Goal: Check status: Check status

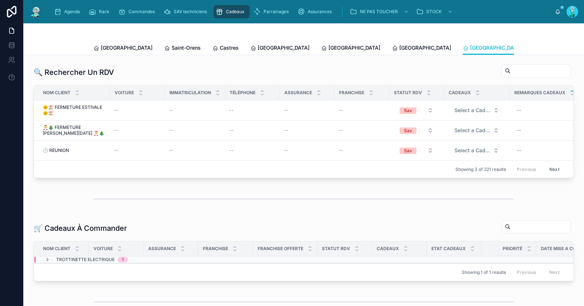
scroll to position [174, 0]
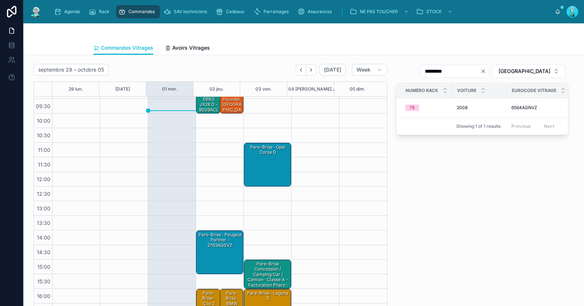
scroll to position [41, 0]
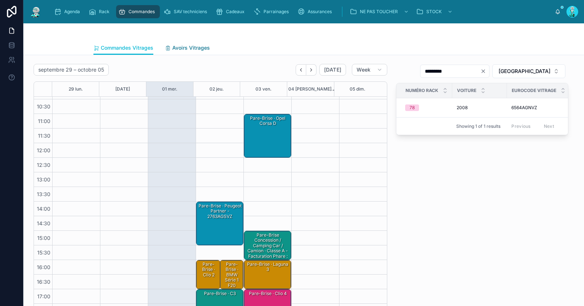
click at [183, 47] on span "Avoirs Vitrages" at bounding box center [191, 47] width 38 height 7
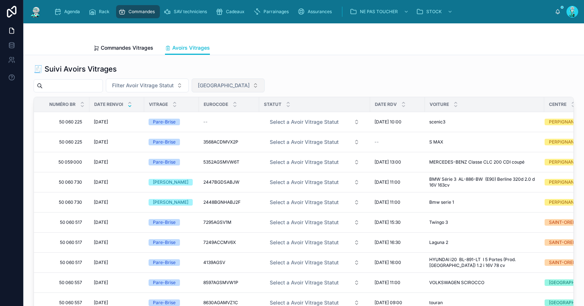
click at [215, 87] on span "[GEOGRAPHIC_DATA]" at bounding box center [224, 85] width 52 height 7
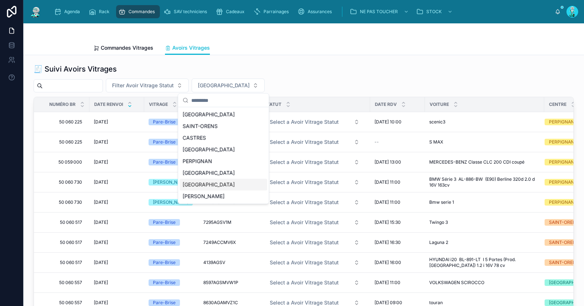
click at [204, 187] on div "POITIERS" at bounding box center [224, 185] width 88 height 12
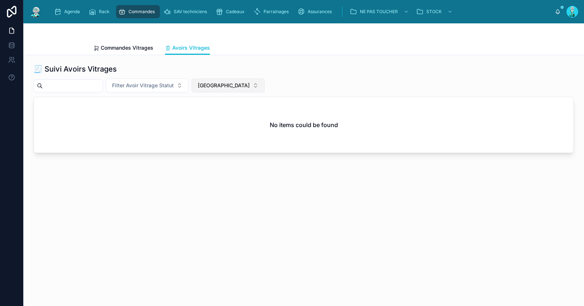
click at [212, 87] on span "POITIERS" at bounding box center [224, 85] width 52 height 7
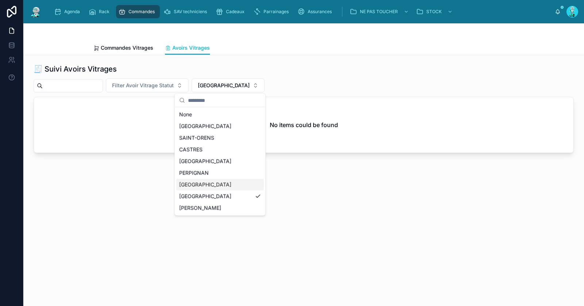
click at [197, 182] on div "RENNES" at bounding box center [220, 185] width 88 height 12
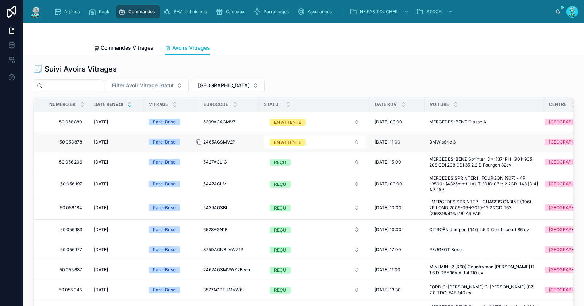
click at [198, 141] on icon at bounding box center [199, 142] width 6 height 6
click at [293, 141] on div "EN ATTENTE" at bounding box center [287, 142] width 27 height 7
click at [284, 193] on div "REÇU" at bounding box center [279, 191] width 12 height 7
click at [202, 121] on div at bounding box center [202, 122] width 12 height 6
click at [290, 124] on div "EN ATTENTE" at bounding box center [287, 122] width 27 height 7
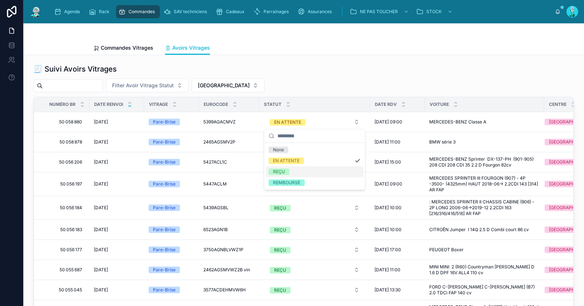
click at [279, 170] on div "REÇU" at bounding box center [279, 171] width 12 height 7
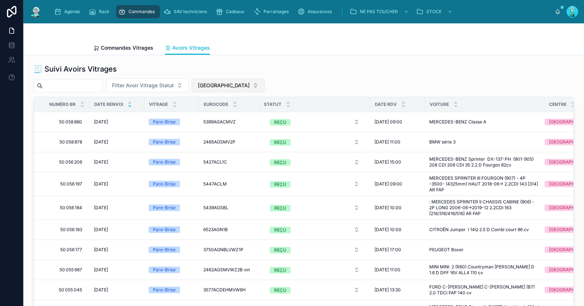
click at [220, 88] on span "RENNES" at bounding box center [224, 85] width 52 height 7
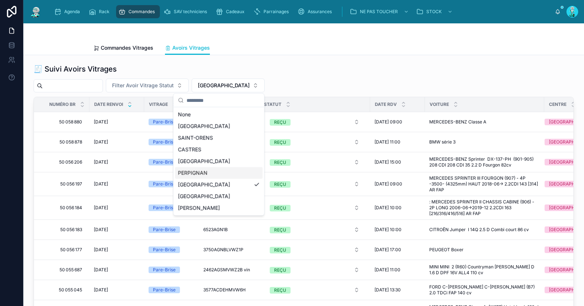
click at [214, 172] on div "PERPIGNAN" at bounding box center [219, 173] width 88 height 12
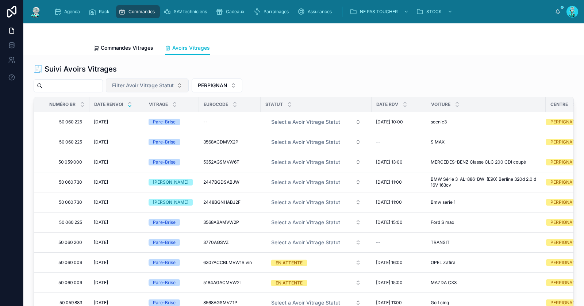
click at [167, 88] on span "Filter Avoir Vitrage Statut" at bounding box center [143, 85] width 62 height 7
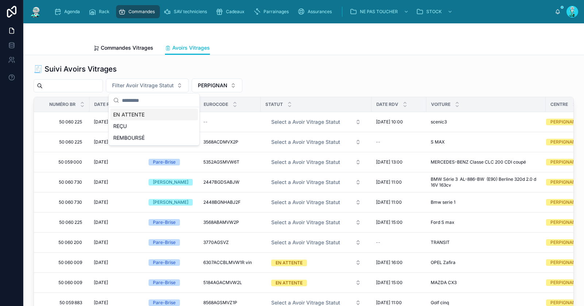
click at [166, 115] on div "EN ATTENTE" at bounding box center [154, 115] width 88 height 12
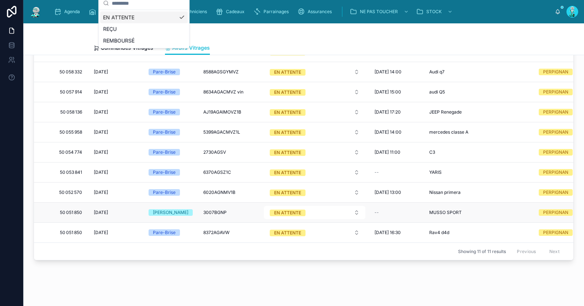
scroll to position [45, 0]
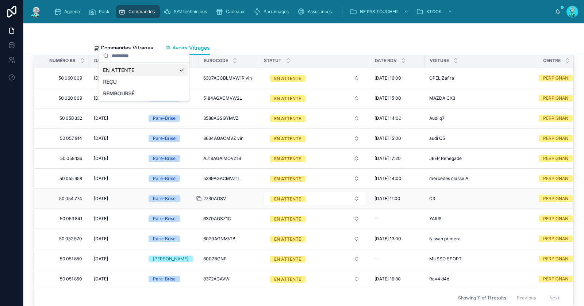
click at [200, 196] on icon at bounding box center [199, 199] width 6 height 6
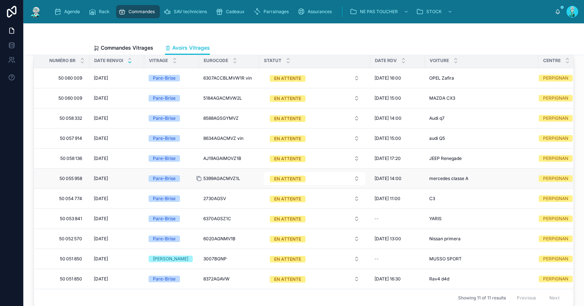
click at [200, 176] on icon at bounding box center [199, 179] width 6 height 6
click at [200, 177] on icon at bounding box center [199, 179] width 6 height 6
click at [199, 157] on icon at bounding box center [199, 158] width 6 height 6
click at [198, 135] on icon at bounding box center [199, 138] width 6 height 6
click at [200, 136] on icon at bounding box center [199, 138] width 6 height 6
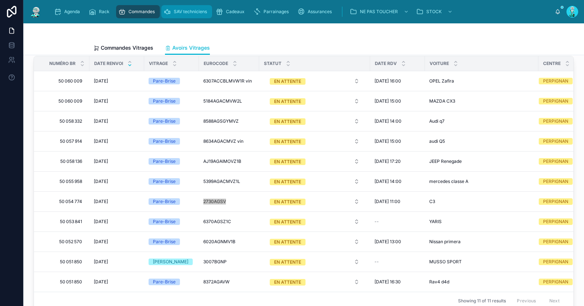
scroll to position [35, 0]
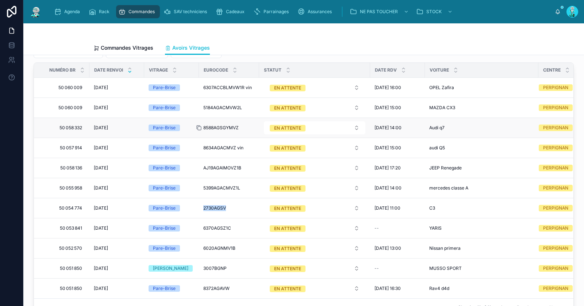
click at [199, 127] on icon at bounding box center [199, 128] width 6 height 6
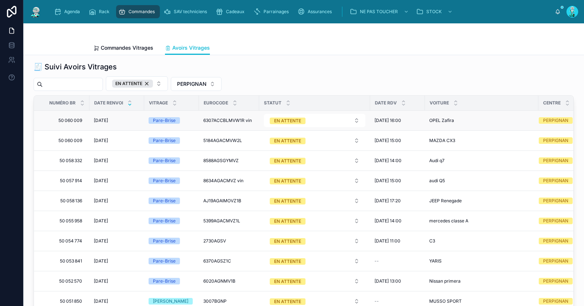
scroll to position [0, 0]
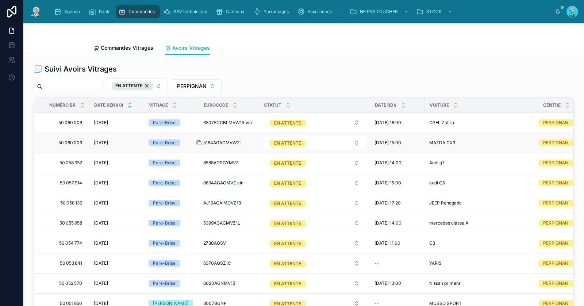
click at [199, 142] on icon at bounding box center [199, 143] width 6 height 6
click at [289, 142] on div "EN ATTENTE" at bounding box center [287, 143] width 27 height 7
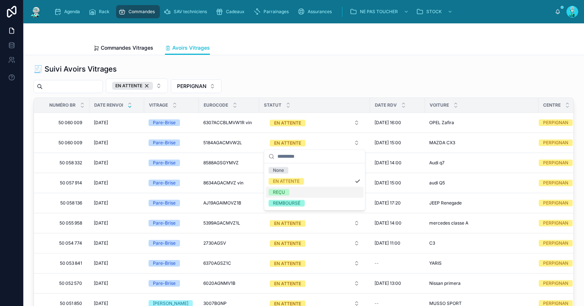
click at [286, 193] on span "REÇU" at bounding box center [279, 192] width 21 height 7
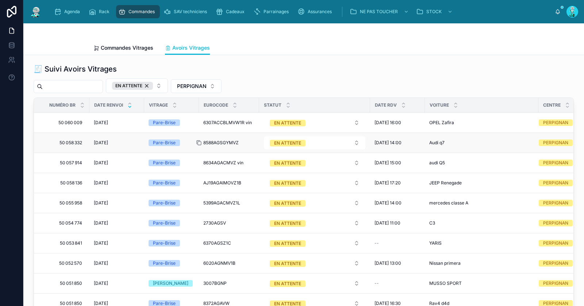
click at [200, 140] on icon at bounding box center [199, 143] width 6 height 6
click at [200, 121] on icon at bounding box center [199, 123] width 6 height 6
click at [293, 120] on div "EN ATTENTE" at bounding box center [287, 123] width 27 height 7
click at [291, 170] on div "REÇU" at bounding box center [315, 172] width 98 height 11
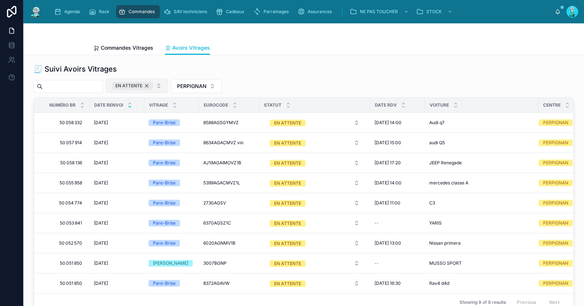
click at [153, 86] on div "EN ATTENTE" at bounding box center [132, 86] width 41 height 8
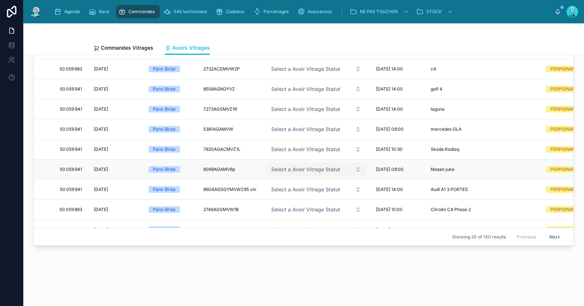
scroll to position [182, 0]
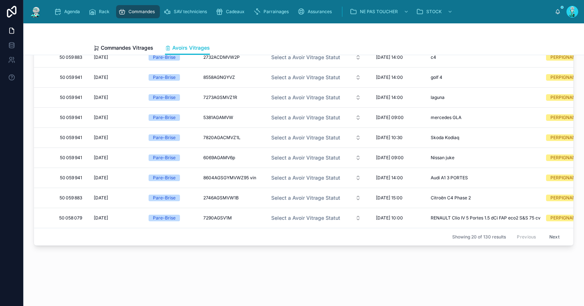
click at [544, 232] on button "Next" at bounding box center [554, 236] width 20 height 11
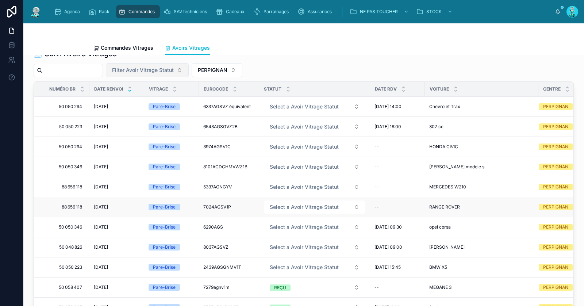
scroll to position [55, 0]
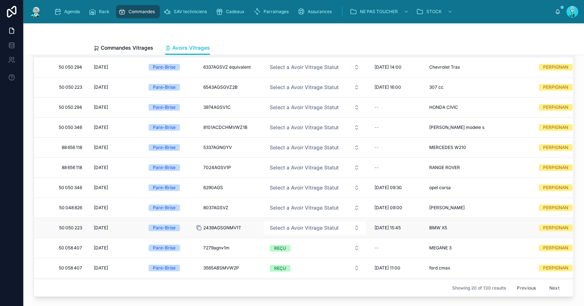
click at [200, 225] on icon at bounding box center [199, 228] width 6 height 6
click at [298, 226] on span "Select a Avoir Vitrage Statut" at bounding box center [304, 227] width 69 height 7
click at [296, 255] on div "EN ATTENTE" at bounding box center [286, 254] width 27 height 7
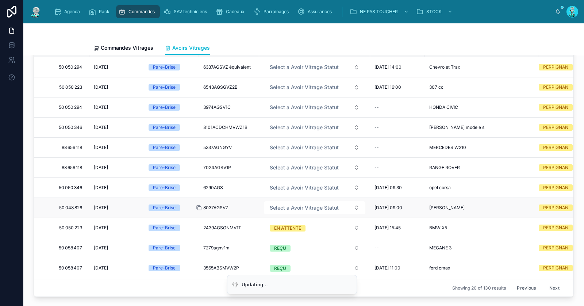
click at [199, 205] on icon at bounding box center [199, 208] width 6 height 6
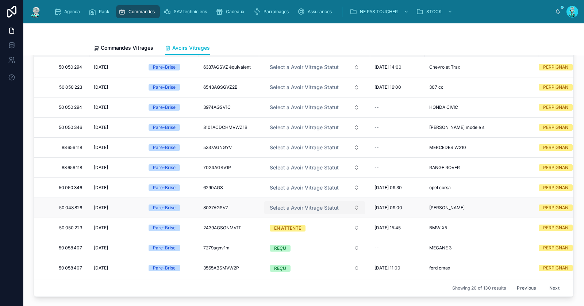
click at [300, 204] on span "Select a Avoir Vitrage Statut" at bounding box center [304, 207] width 69 height 7
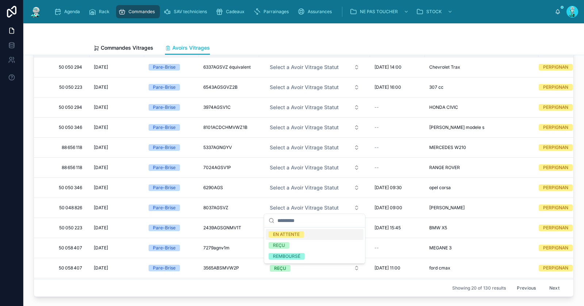
click at [292, 233] on div "EN ATTENTE" at bounding box center [286, 234] width 27 height 7
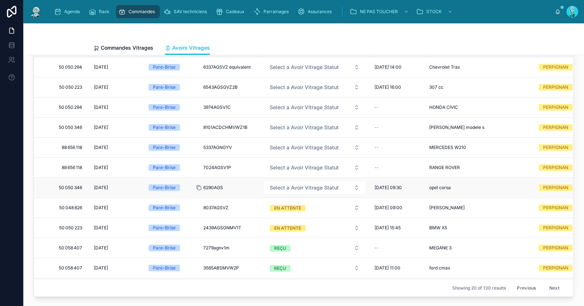
click at [199, 185] on icon at bounding box center [199, 188] width 6 height 6
click at [199, 166] on icon at bounding box center [199, 168] width 6 height 6
click at [279, 187] on span "Select a Avoir Vitrage Statut" at bounding box center [304, 187] width 69 height 7
click at [284, 224] on div "REÇU" at bounding box center [279, 225] width 12 height 7
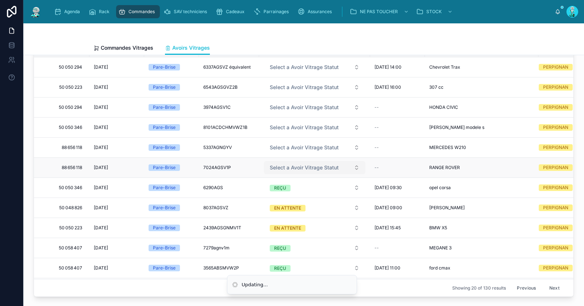
click at [283, 164] on span "Select a Avoir Vitrage Statut" at bounding box center [304, 167] width 69 height 7
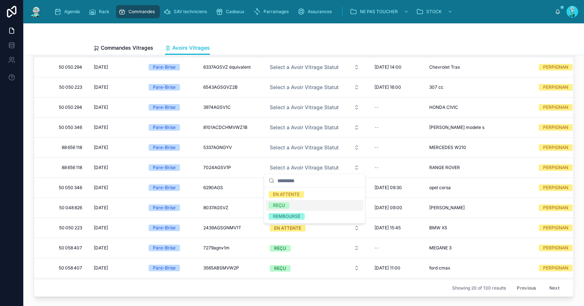
click at [283, 206] on div "REÇU" at bounding box center [279, 205] width 12 height 7
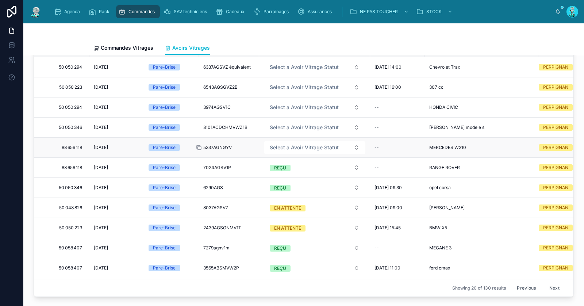
click at [198, 146] on icon at bounding box center [199, 147] width 3 height 3
click at [290, 147] on span "Select a Avoir Vitrage Statut" at bounding box center [304, 147] width 69 height 7
click at [289, 183] on span "REÇU" at bounding box center [279, 185] width 21 height 7
click at [200, 205] on icon at bounding box center [199, 208] width 6 height 6
click at [200, 226] on icon at bounding box center [199, 228] width 6 height 6
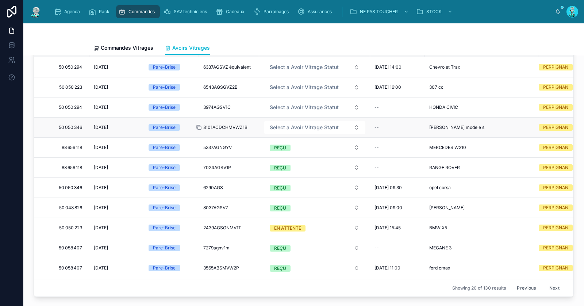
click at [199, 127] on icon at bounding box center [199, 127] width 6 height 6
click at [199, 106] on icon at bounding box center [199, 107] width 6 height 6
click at [201, 107] on icon at bounding box center [199, 107] width 6 height 6
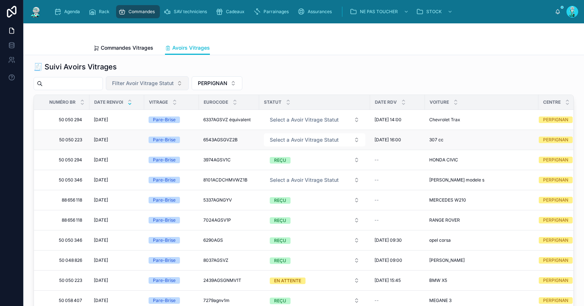
scroll to position [0, 0]
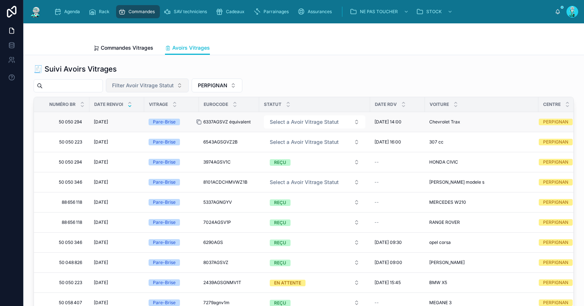
click at [199, 123] on icon at bounding box center [199, 122] width 6 height 6
click at [278, 125] on button "Select a Avoir Vitrage Statut" at bounding box center [314, 121] width 101 height 13
click at [278, 161] on div "REÇU" at bounding box center [279, 160] width 12 height 7
click at [201, 141] on icon at bounding box center [199, 142] width 3 height 3
click at [289, 140] on span "Select a Avoir Vitrage Statut" at bounding box center [304, 141] width 69 height 7
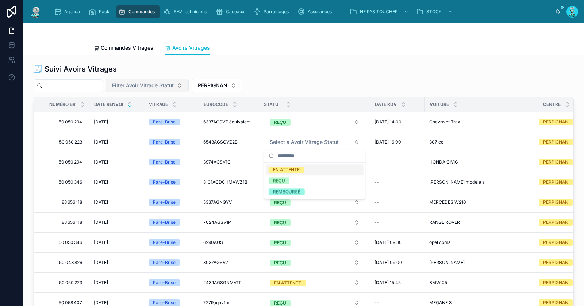
click at [297, 167] on div "EN ATTENTE" at bounding box center [286, 169] width 27 height 7
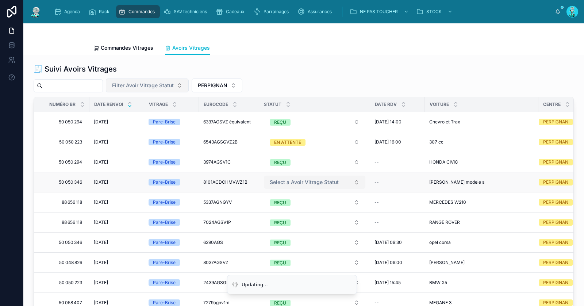
click at [293, 178] on span "Select a Avoir Vitrage Statut" at bounding box center [304, 181] width 69 height 7
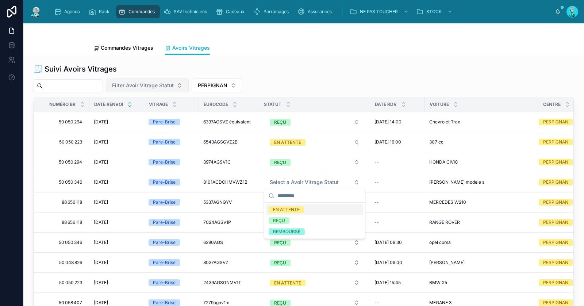
click at [296, 209] on div "EN ATTENTE" at bounding box center [286, 209] width 27 height 7
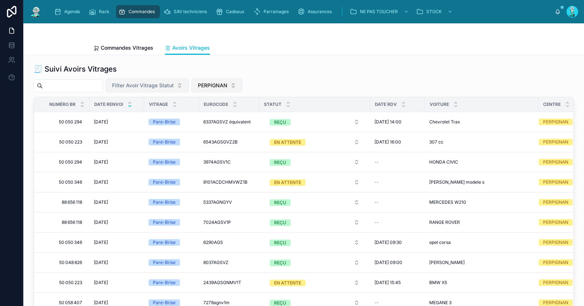
click at [225, 85] on span "PERPIGNAN" at bounding box center [213, 85] width 30 height 7
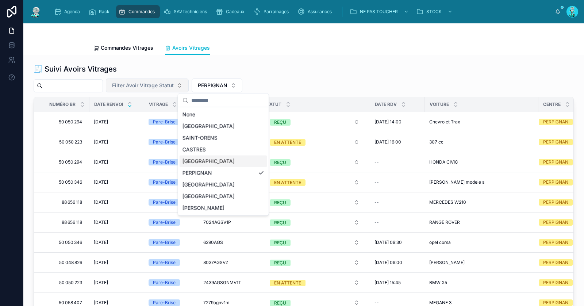
click at [222, 158] on div "[GEOGRAPHIC_DATA]" at bounding box center [224, 161] width 88 height 12
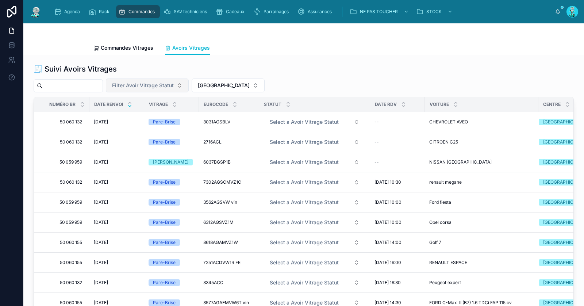
click at [157, 87] on span "Filter Avoir Vitrage Statut" at bounding box center [143, 85] width 62 height 7
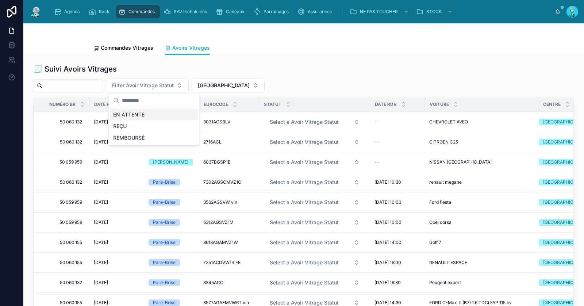
click at [157, 116] on div "EN ATTENTE" at bounding box center [154, 115] width 88 height 12
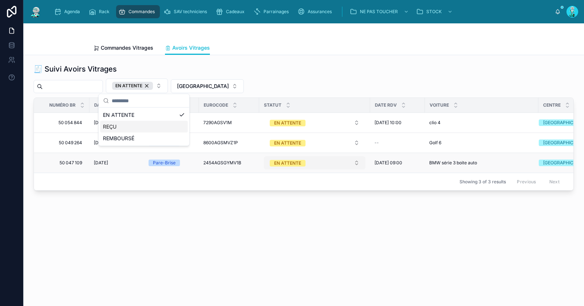
click at [297, 162] on div "EN ATTENTE" at bounding box center [287, 163] width 27 height 7
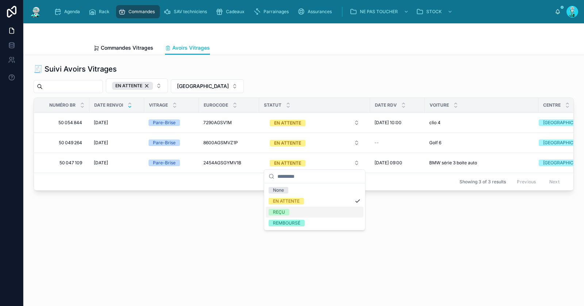
click at [284, 209] on div "REÇU" at bounding box center [279, 212] width 12 height 7
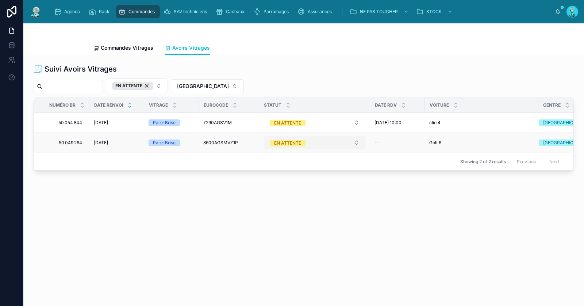
click at [280, 140] on div "EN ATTENTE" at bounding box center [287, 143] width 27 height 7
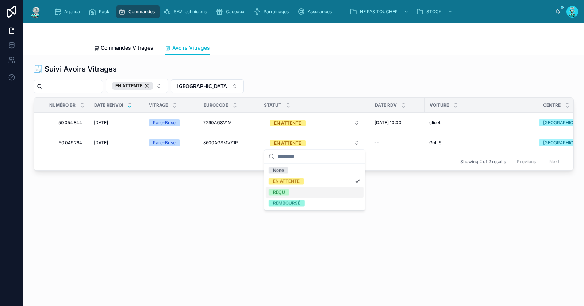
click at [282, 190] on div "REÇU" at bounding box center [279, 192] width 12 height 7
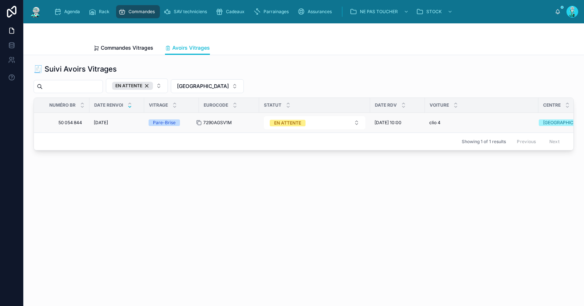
click at [201, 120] on icon at bounding box center [199, 123] width 6 height 6
click at [153, 84] on div "EN ATTENTE" at bounding box center [132, 86] width 41 height 8
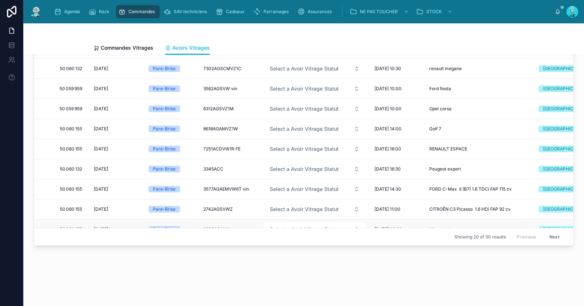
scroll to position [14, 0]
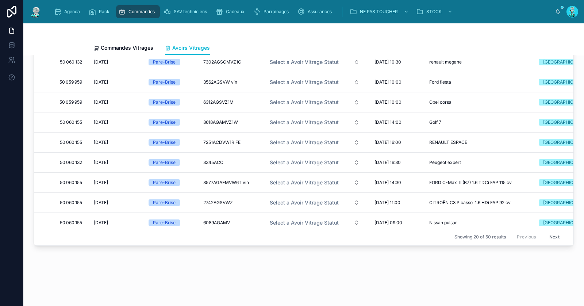
click at [544, 231] on button "Next" at bounding box center [554, 236] width 20 height 11
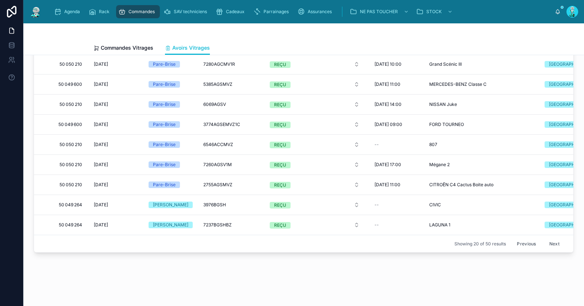
scroll to position [106, 0]
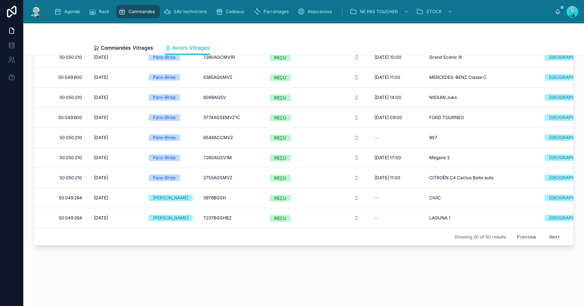
click at [524, 231] on button "Previous" at bounding box center [526, 236] width 29 height 11
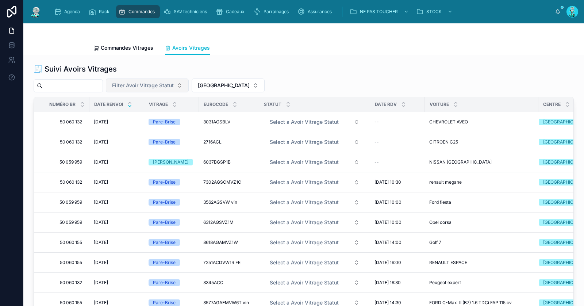
scroll to position [182, 0]
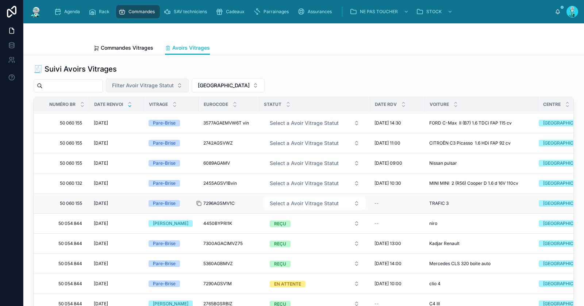
click at [198, 200] on icon at bounding box center [199, 203] width 6 height 6
click at [289, 200] on span "Select a Avoir Vitrage Statut" at bounding box center [304, 203] width 69 height 7
click at [284, 226] on div "EN ATTENTE" at bounding box center [286, 226] width 27 height 7
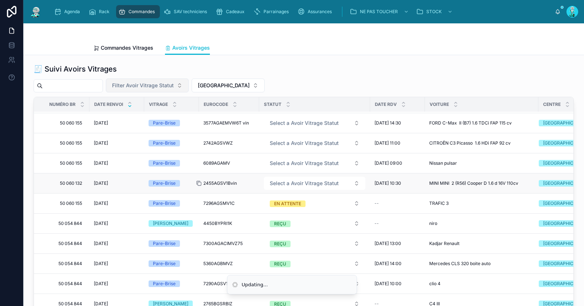
click at [200, 180] on icon at bounding box center [199, 183] width 6 height 6
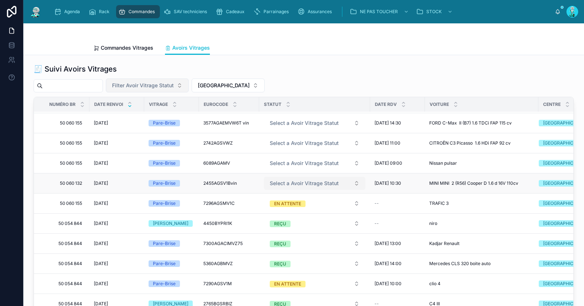
click at [292, 180] on span "Select a Avoir Vitrage Statut" at bounding box center [304, 183] width 69 height 7
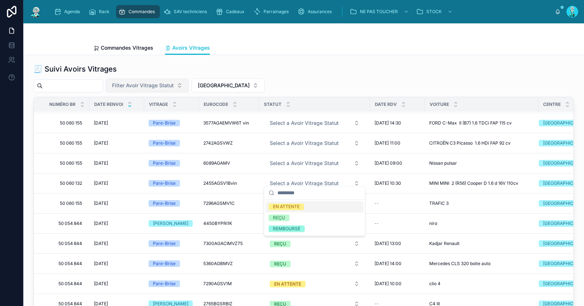
click at [288, 217] on span "REÇU" at bounding box center [279, 217] width 21 height 7
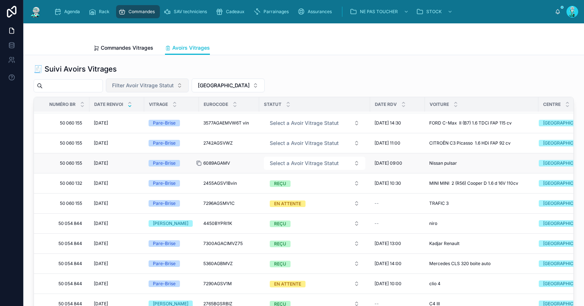
click at [199, 162] on icon at bounding box center [199, 163] width 3 height 3
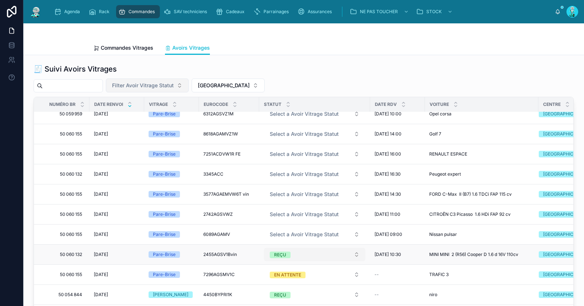
scroll to position [141, 0]
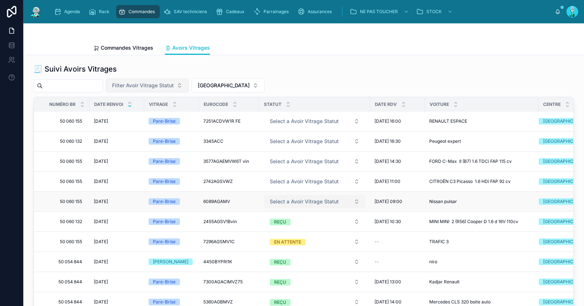
click at [292, 201] on span "Select a Avoir Vitrage Statut" at bounding box center [304, 201] width 69 height 7
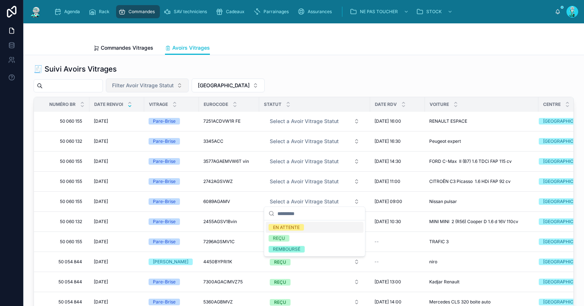
click at [289, 228] on div "EN ATTENTE" at bounding box center [286, 227] width 27 height 7
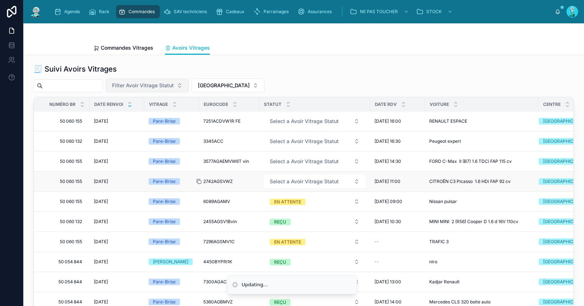
click at [201, 180] on icon at bounding box center [199, 181] width 3 height 3
click at [290, 180] on span "Select a Avoir Vitrage Statut" at bounding box center [304, 181] width 69 height 7
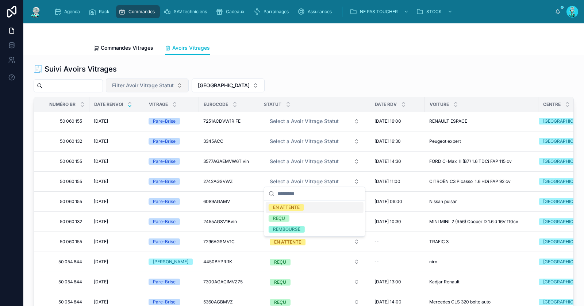
click at [297, 206] on div "EN ATTENTE" at bounding box center [286, 207] width 27 height 7
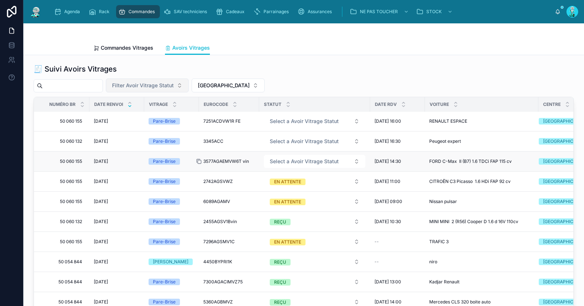
click at [199, 159] on icon at bounding box center [199, 161] width 6 height 6
click at [291, 158] on span "Select a Avoir Vitrage Statut" at bounding box center [304, 161] width 69 height 7
click at [294, 185] on div "EN ATTENTE" at bounding box center [286, 187] width 27 height 7
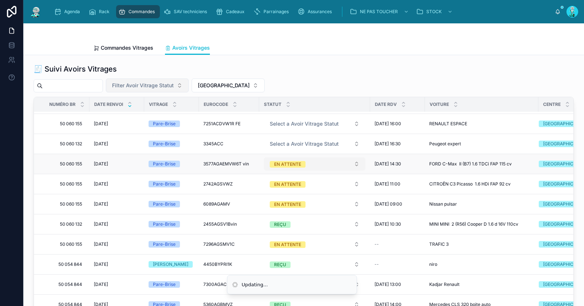
scroll to position [97, 0]
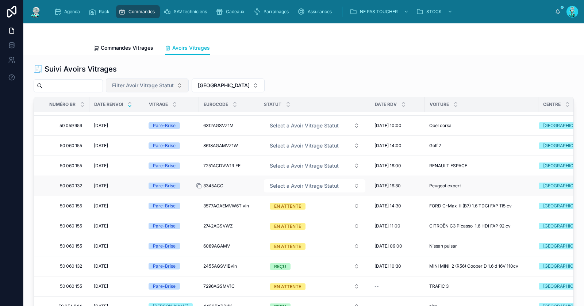
click at [200, 184] on icon at bounding box center [199, 186] width 6 height 6
click at [290, 182] on span "Select a Avoir Vitrage Statut" at bounding box center [304, 185] width 69 height 7
click at [284, 223] on div "REÇU" at bounding box center [279, 223] width 12 height 7
click at [200, 165] on icon at bounding box center [199, 166] width 3 height 3
click at [290, 74] on div "🧾 Suivi Avoirs Vitrages Filter Avoir Vitrage Statut CARCASSONNE Numéro BR Date …" at bounding box center [304, 208] width 540 height 288
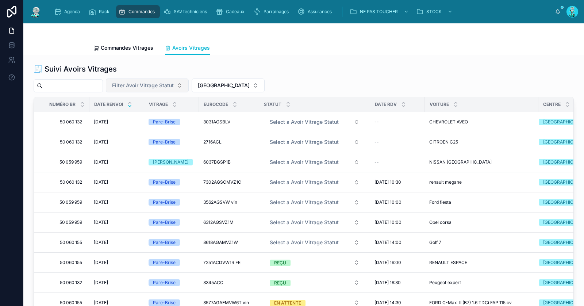
scroll to position [62, 0]
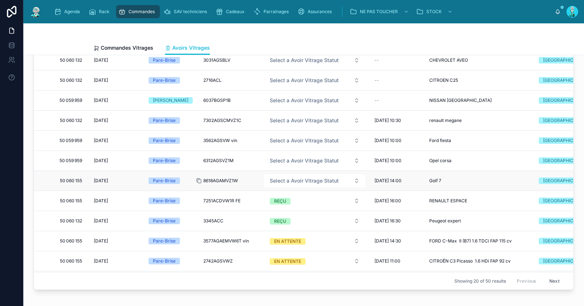
click at [200, 179] on icon at bounding box center [199, 181] width 6 height 6
click at [290, 180] on span "Select a Avoir Vitrage Statut" at bounding box center [304, 180] width 69 height 7
click at [292, 208] on div "EN ATTENTE" at bounding box center [286, 207] width 27 height 7
click at [200, 158] on icon at bounding box center [199, 161] width 6 height 6
click at [292, 158] on span "Select a Avoir Vitrage Statut" at bounding box center [304, 160] width 69 height 7
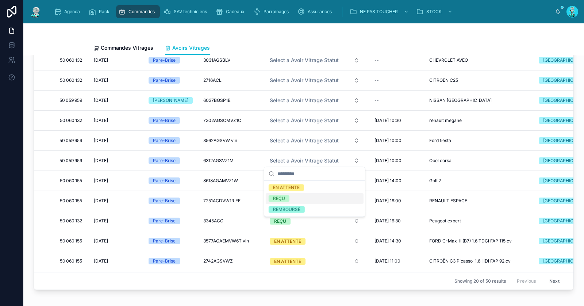
click at [291, 201] on div "REÇU" at bounding box center [315, 198] width 98 height 11
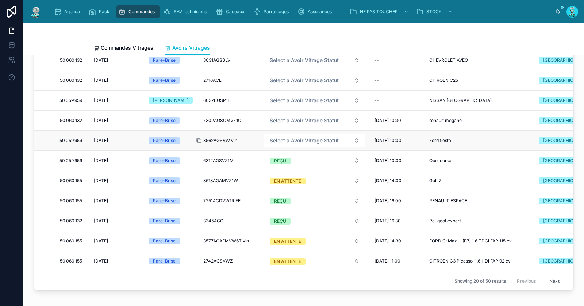
click at [200, 139] on icon at bounding box center [199, 141] width 6 height 6
click at [291, 137] on span "Select a Avoir Vitrage Statut" at bounding box center [304, 140] width 69 height 7
click at [295, 166] on div "EN ATTENTE" at bounding box center [286, 167] width 27 height 7
click at [199, 118] on icon at bounding box center [199, 120] width 6 height 6
click at [289, 115] on button "Select a Avoir Vitrage Statut" at bounding box center [314, 120] width 101 height 13
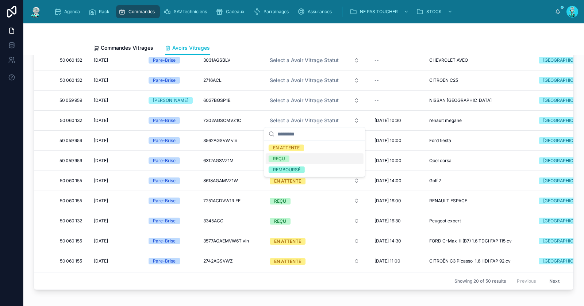
click at [288, 155] on span "REÇU" at bounding box center [279, 158] width 21 height 7
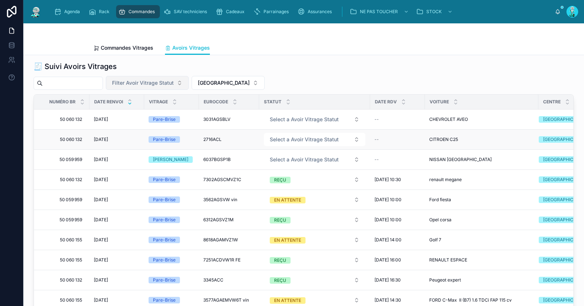
scroll to position [0, 0]
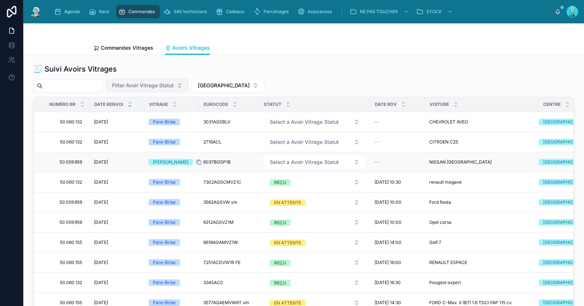
click at [200, 161] on icon at bounding box center [199, 162] width 6 height 6
click at [289, 162] on span "Select a Avoir Vitrage Statut" at bounding box center [304, 161] width 69 height 7
click at [282, 198] on div "REÇU" at bounding box center [279, 200] width 12 height 7
click at [199, 140] on icon at bounding box center [199, 142] width 6 height 6
click at [293, 140] on span "Select a Avoir Vitrage Statut" at bounding box center [304, 141] width 69 height 7
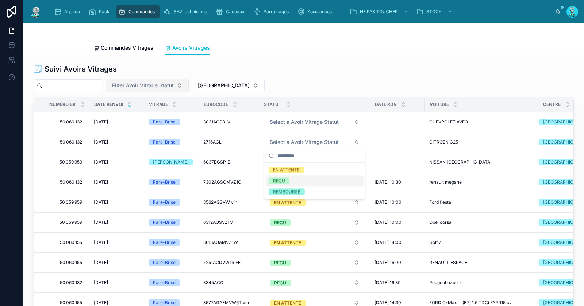
click at [296, 181] on div "REÇU" at bounding box center [315, 180] width 98 height 11
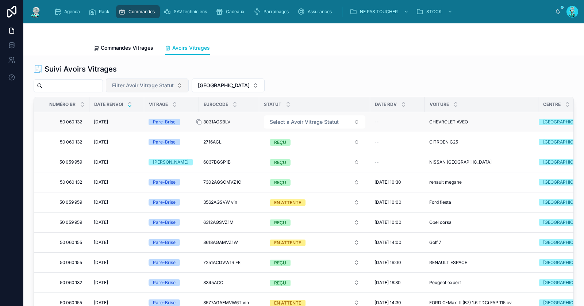
click at [200, 121] on icon at bounding box center [199, 122] width 6 height 6
click at [282, 122] on span "Select a Avoir Vitrage Statut" at bounding box center [304, 121] width 69 height 7
click at [281, 151] on div "EN ATTENTE" at bounding box center [286, 149] width 27 height 7
click at [224, 87] on span "[GEOGRAPHIC_DATA]" at bounding box center [224, 85] width 52 height 7
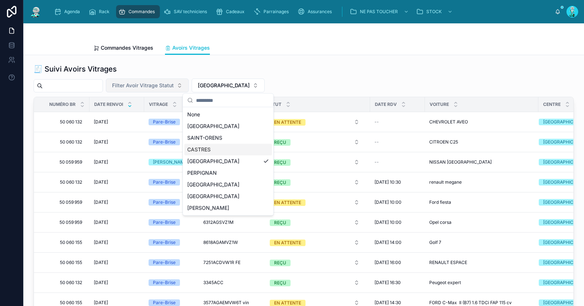
click at [219, 146] on div "CASTRES" at bounding box center [228, 150] width 88 height 12
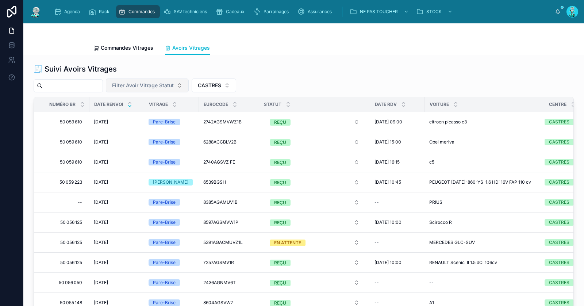
click at [163, 86] on span "Filter Avoir Vitrage Statut" at bounding box center [143, 85] width 62 height 7
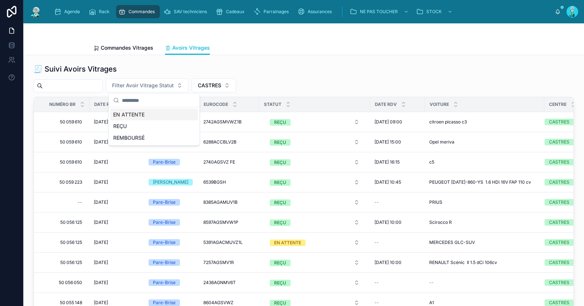
click at [160, 117] on div "EN ATTENTE" at bounding box center [154, 115] width 88 height 12
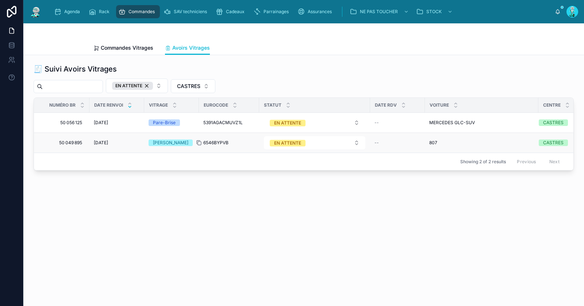
click at [200, 142] on icon at bounding box center [199, 143] width 6 height 6
click at [200, 120] on icon at bounding box center [199, 123] width 6 height 6
click at [194, 86] on span "CASTRES" at bounding box center [188, 85] width 23 height 7
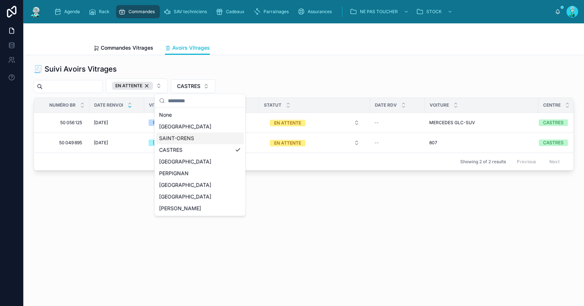
click at [207, 140] on div "SAINT-ORENS" at bounding box center [200, 138] width 88 height 12
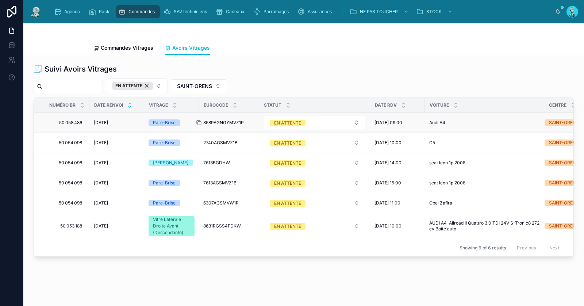
click at [200, 121] on icon at bounding box center [199, 123] width 6 height 6
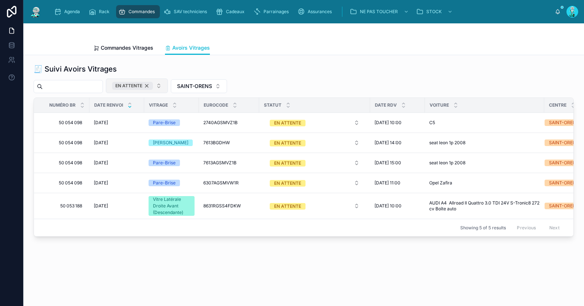
click at [153, 83] on div "EN ATTENTE" at bounding box center [132, 86] width 41 height 8
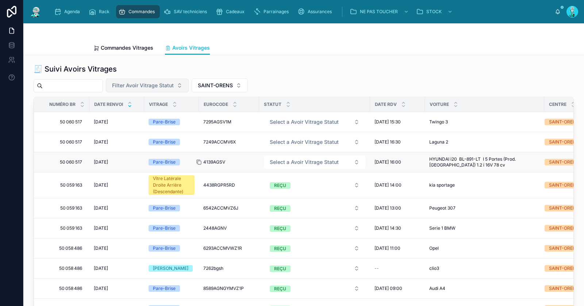
click at [200, 161] on icon at bounding box center [199, 162] width 6 height 6
click at [281, 162] on span "Select a Avoir Vitrage Statut" at bounding box center [304, 161] width 69 height 7
click at [278, 199] on div "REÇU" at bounding box center [279, 200] width 12 height 7
click at [195, 142] on td "Pare-Brise" at bounding box center [171, 142] width 55 height 20
click at [199, 140] on icon at bounding box center [199, 142] width 6 height 6
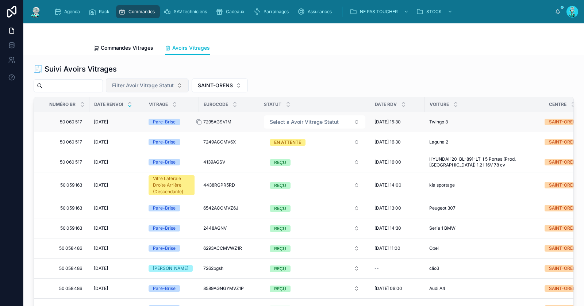
click at [197, 120] on icon at bounding box center [199, 122] width 6 height 6
click at [290, 122] on span "Select a Avoir Vitrage Statut" at bounding box center [304, 121] width 69 height 7
click at [296, 151] on div "EN ATTENTE" at bounding box center [286, 149] width 27 height 7
click at [227, 85] on span "SAINT-ORENS" at bounding box center [215, 85] width 35 height 7
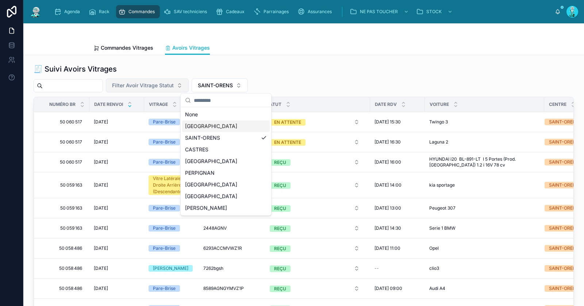
click at [221, 124] on div "[GEOGRAPHIC_DATA]" at bounding box center [226, 126] width 88 height 12
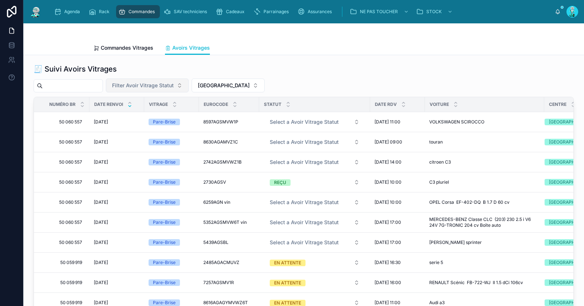
click at [174, 86] on span "Filter Avoir Vitrage Statut" at bounding box center [143, 85] width 62 height 7
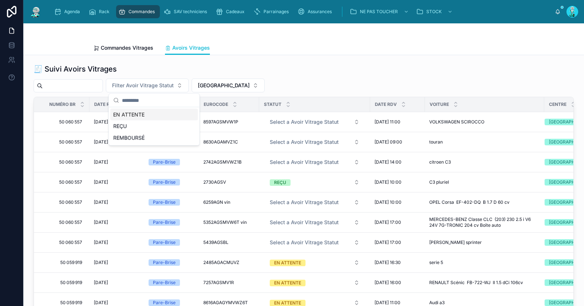
click at [173, 115] on div "EN ATTENTE" at bounding box center [154, 115] width 88 height 12
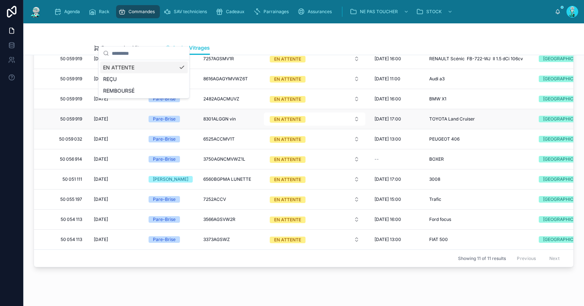
scroll to position [47, 0]
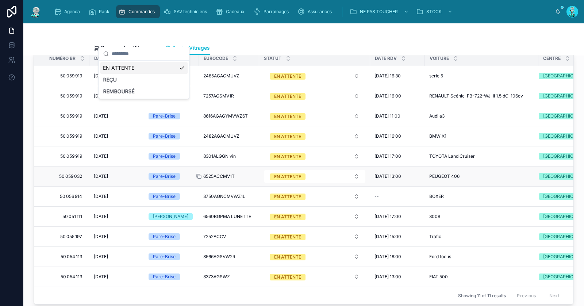
click at [200, 173] on icon at bounding box center [199, 176] width 6 height 6
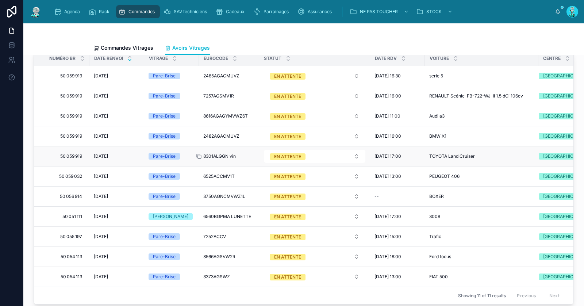
click at [200, 154] on icon at bounding box center [199, 156] width 6 height 6
click at [277, 154] on div "EN ATTENTE" at bounding box center [287, 156] width 27 height 7
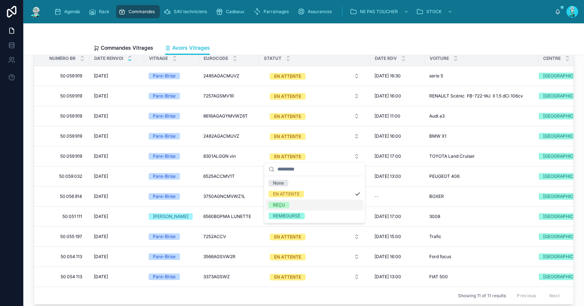
click at [288, 205] on span "REÇU" at bounding box center [279, 204] width 21 height 7
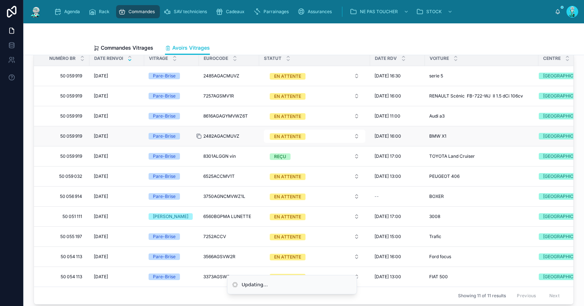
click at [200, 135] on icon at bounding box center [199, 136] width 6 height 6
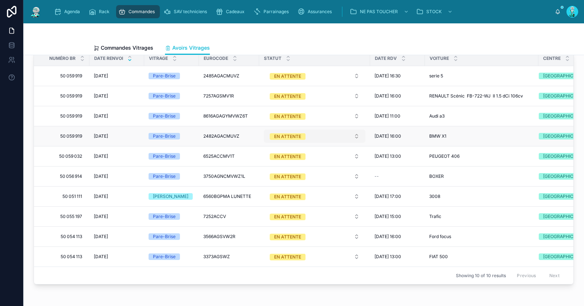
click at [287, 136] on div "EN ATTENTE" at bounding box center [287, 136] width 27 height 7
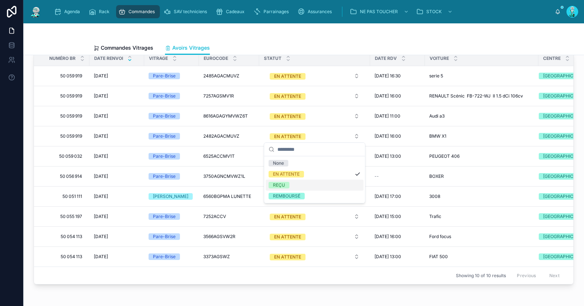
click at [277, 184] on div "REÇU" at bounding box center [279, 185] width 12 height 7
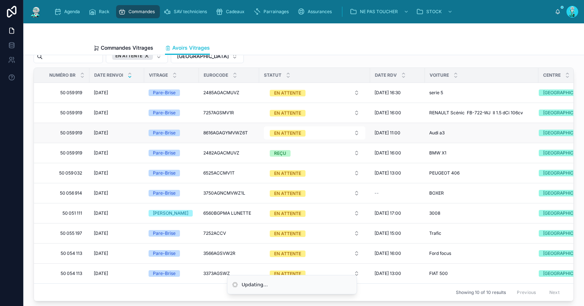
scroll to position [9, 0]
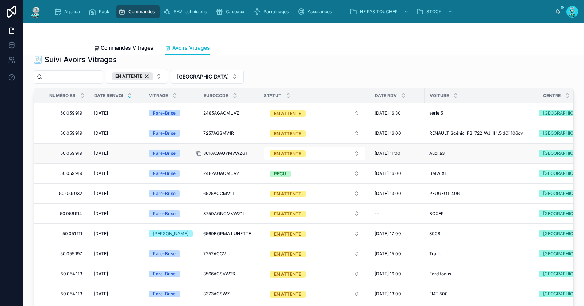
click at [199, 151] on icon at bounding box center [199, 153] width 6 height 6
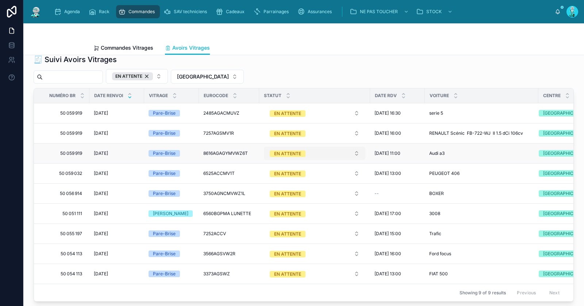
click at [301, 150] on span "EN ATTENTE" at bounding box center [288, 153] width 36 height 7
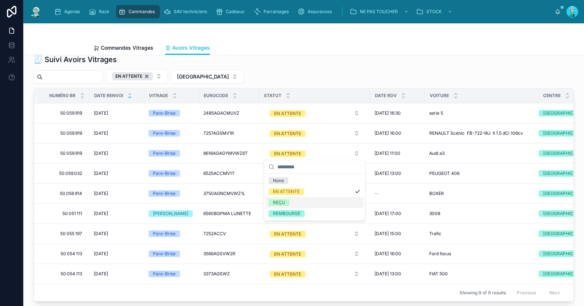
click at [292, 200] on div "REÇU" at bounding box center [315, 202] width 98 height 11
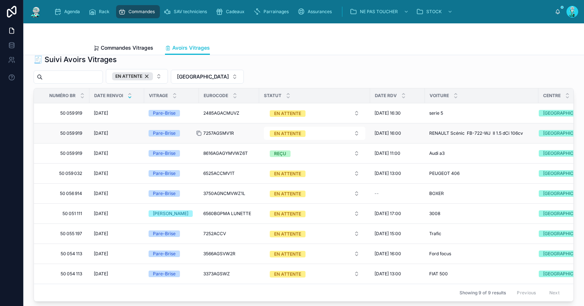
click at [201, 132] on icon at bounding box center [199, 133] width 3 height 3
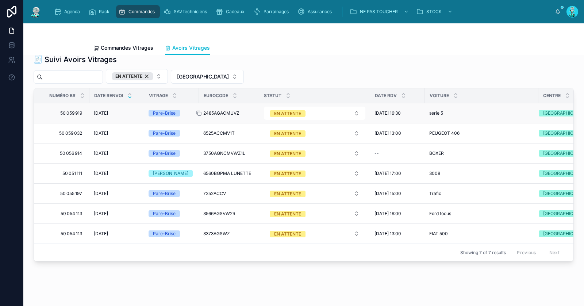
click at [199, 112] on icon at bounding box center [199, 113] width 6 height 6
click at [296, 112] on div "EN ATTENTE" at bounding box center [287, 113] width 27 height 7
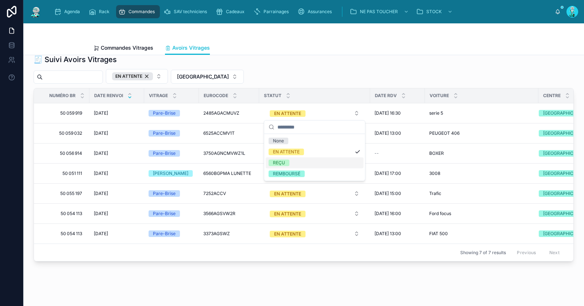
click at [295, 161] on div "REÇU" at bounding box center [315, 162] width 98 height 11
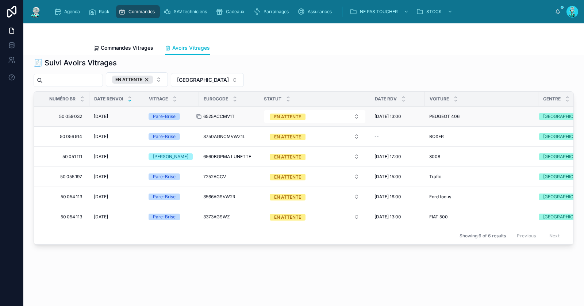
click at [199, 113] on icon at bounding box center [199, 116] width 6 height 6
click at [153, 76] on div "EN ATTENTE" at bounding box center [132, 80] width 41 height 8
click at [153, 76] on span "EN ATTENTE" at bounding box center [132, 80] width 41 height 8
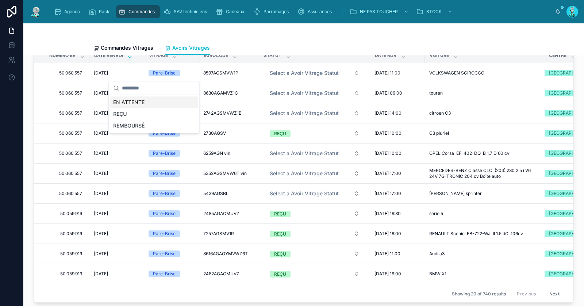
scroll to position [57, 0]
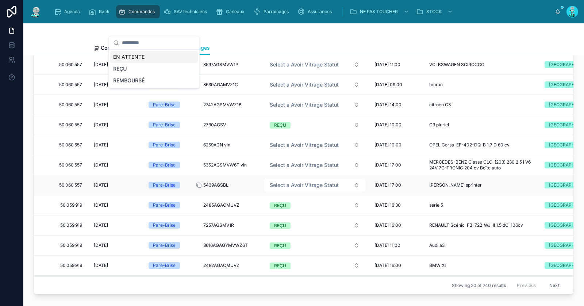
click at [199, 182] on icon at bounding box center [199, 185] width 6 height 6
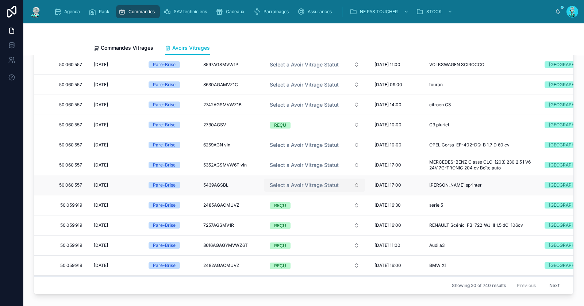
click at [293, 184] on span "Select a Avoir Vitrage Statut" at bounding box center [304, 184] width 69 height 7
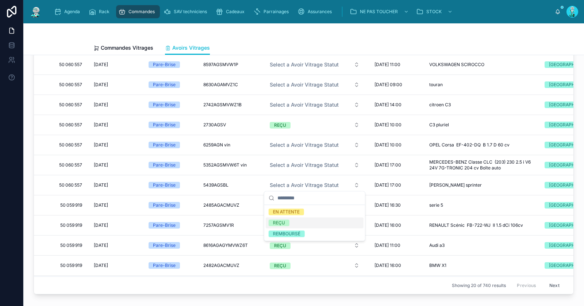
click at [295, 221] on div "REÇU" at bounding box center [315, 222] width 98 height 11
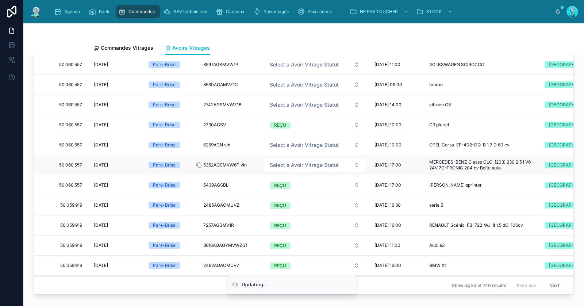
click at [199, 163] on icon at bounding box center [199, 165] width 6 height 6
click at [283, 163] on span "Select a Avoir Vitrage Statut" at bounding box center [304, 164] width 69 height 7
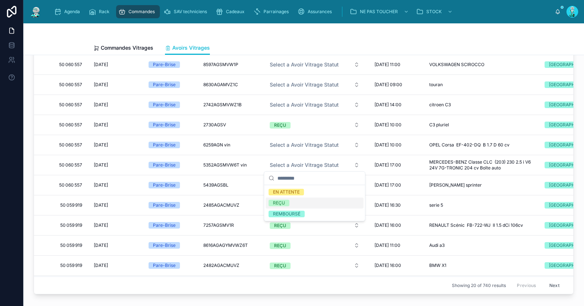
click at [283, 198] on div "REÇU" at bounding box center [315, 202] width 98 height 11
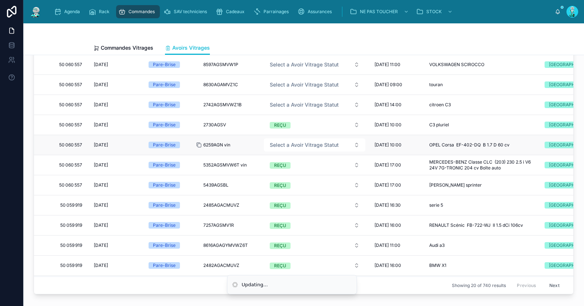
click at [199, 142] on icon at bounding box center [199, 145] width 6 height 6
click at [298, 142] on span "Select a Avoir Vitrage Statut" at bounding box center [304, 144] width 69 height 7
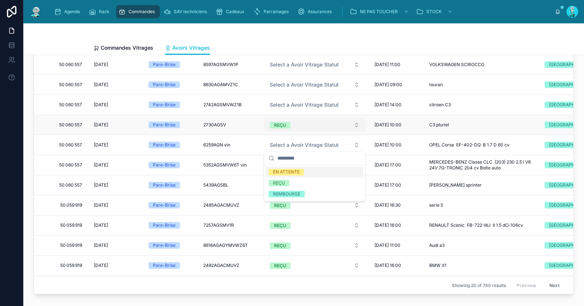
click at [309, 130] on button "REÇU" at bounding box center [314, 124] width 101 height 13
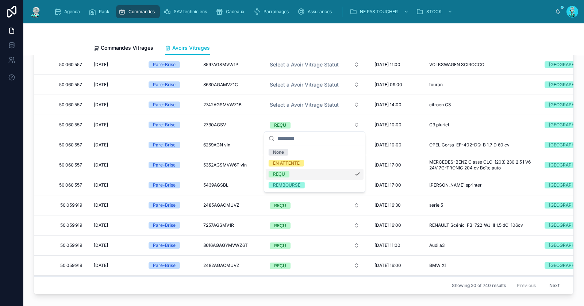
click at [290, 172] on div "REÇU" at bounding box center [315, 174] width 98 height 11
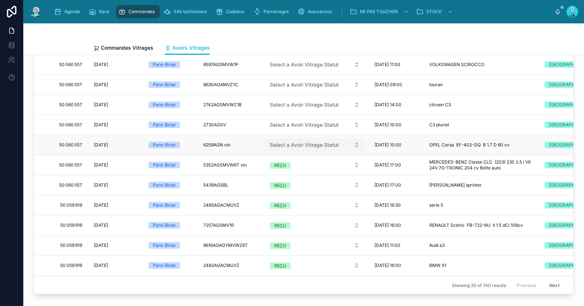
click at [304, 145] on span "Select a Avoir Vitrage Statut" at bounding box center [304, 144] width 69 height 7
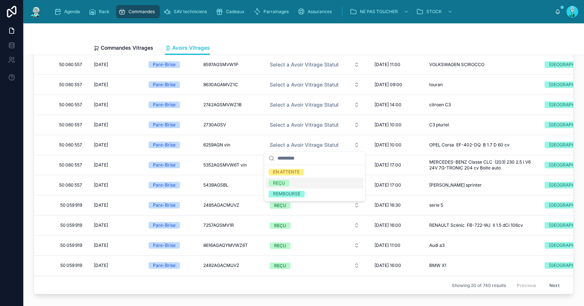
click at [286, 181] on span "REÇU" at bounding box center [279, 183] width 21 height 7
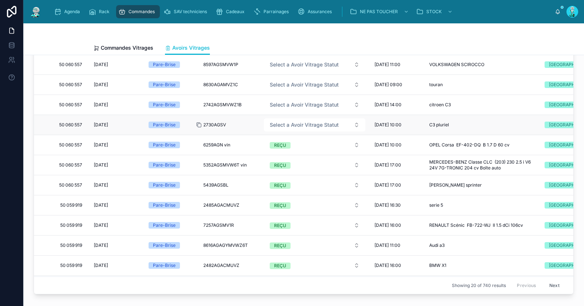
click at [200, 123] on icon at bounding box center [199, 125] width 6 height 6
click at [287, 126] on span "Select a Avoir Vitrage Statut" at bounding box center [304, 124] width 69 height 7
click at [285, 163] on span "REÇU" at bounding box center [279, 163] width 21 height 7
click at [200, 104] on icon at bounding box center [199, 105] width 3 height 3
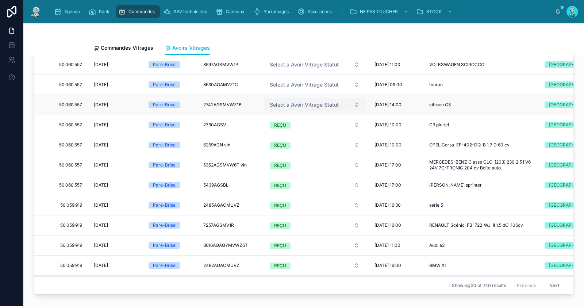
click at [288, 103] on span "Select a Avoir Vitrage Statut" at bounding box center [304, 104] width 69 height 7
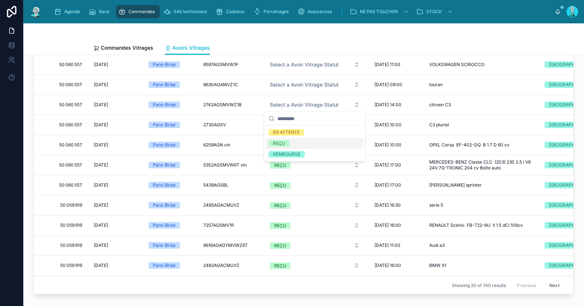
click at [289, 143] on span "REÇU" at bounding box center [279, 143] width 21 height 7
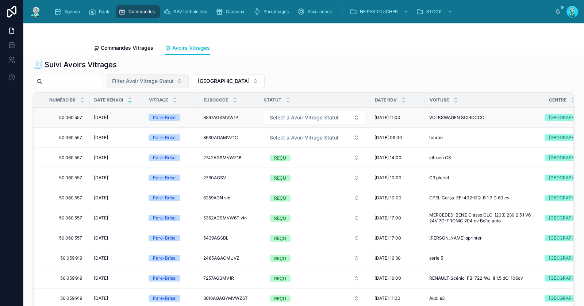
scroll to position [0, 0]
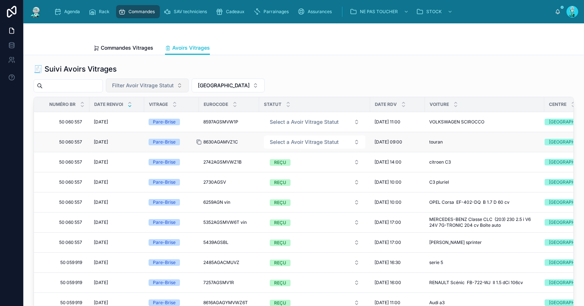
click at [201, 141] on icon at bounding box center [199, 142] width 3 height 3
click at [288, 142] on span "Select a Avoir Vitrage Statut" at bounding box center [304, 141] width 69 height 7
click at [283, 177] on div "REÇU" at bounding box center [315, 180] width 98 height 11
click at [201, 121] on td "8597AGSMVW1P 8597AGSMVW1P" at bounding box center [229, 122] width 60 height 20
click at [200, 122] on icon at bounding box center [199, 122] width 6 height 6
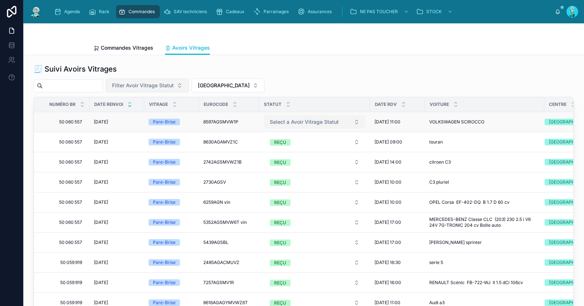
click at [288, 122] on span "Select a Avoir Vitrage Statut" at bounding box center [304, 121] width 69 height 7
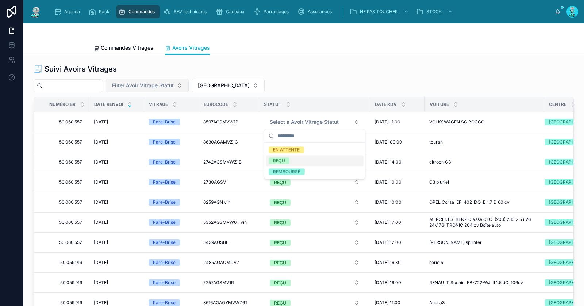
click at [297, 157] on div "REÇU" at bounding box center [315, 160] width 98 height 11
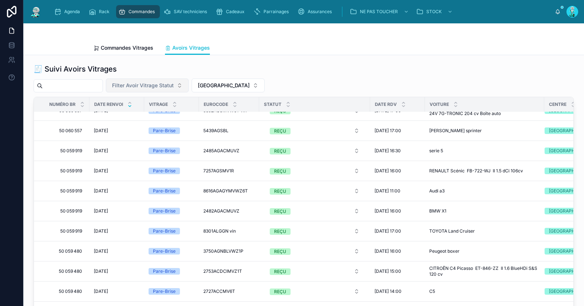
scroll to position [34, 0]
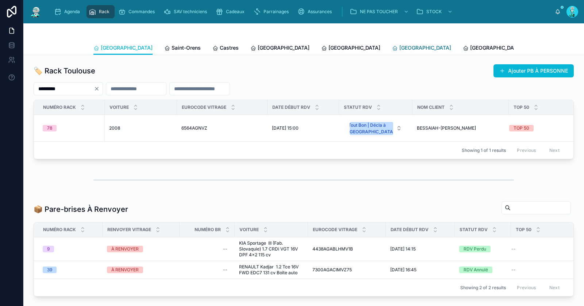
click at [399, 48] on span "[GEOGRAPHIC_DATA]" at bounding box center [425, 47] width 52 height 7
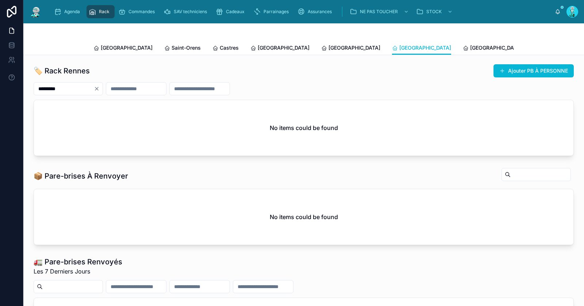
click at [100, 88] on icon "Clear" at bounding box center [97, 89] width 6 height 6
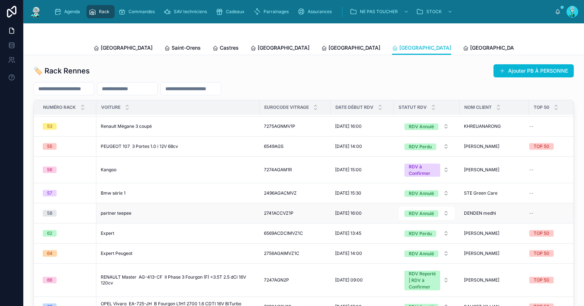
scroll to position [1020, 0]
click at [541, 47] on span "Tous Centres" at bounding box center [557, 47] width 32 height 7
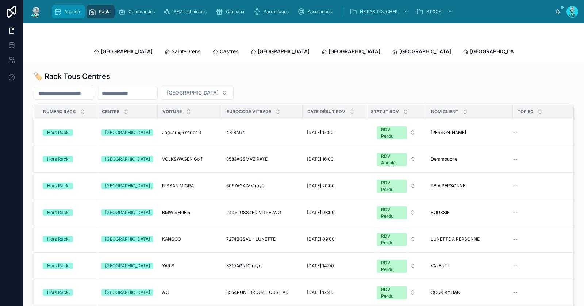
click at [70, 16] on div "Agenda" at bounding box center [68, 12] width 29 height 12
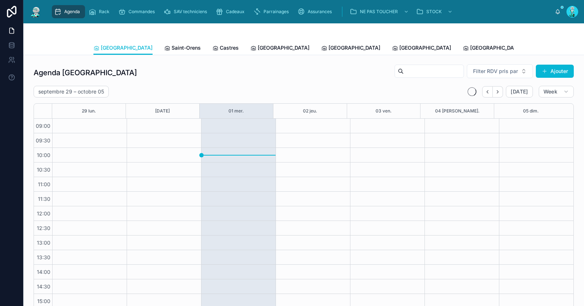
scroll to position [63, 0]
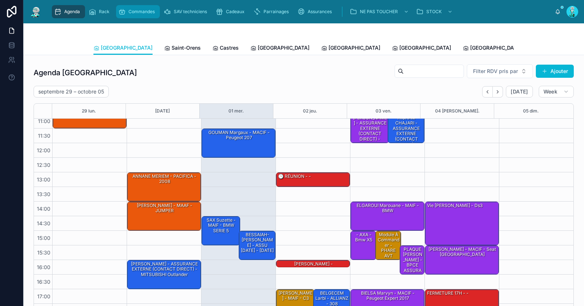
click at [138, 11] on span "Commandes" at bounding box center [141, 12] width 26 height 6
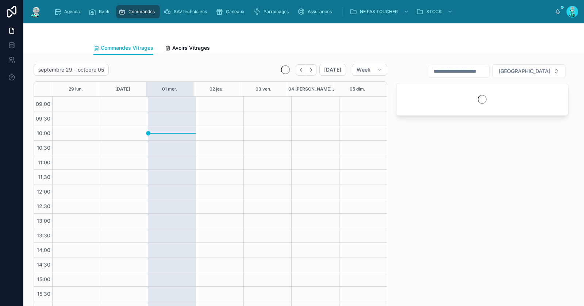
scroll to position [42, 0]
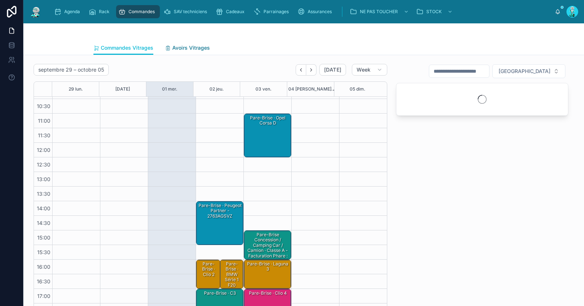
click at [173, 50] on span "Avoirs Vitrages" at bounding box center [191, 47] width 38 height 7
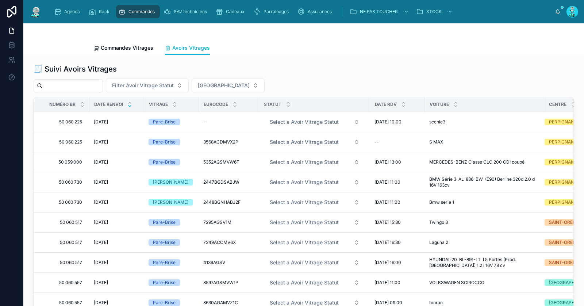
click at [101, 86] on input "text" at bounding box center [73, 86] width 60 height 10
paste input "********"
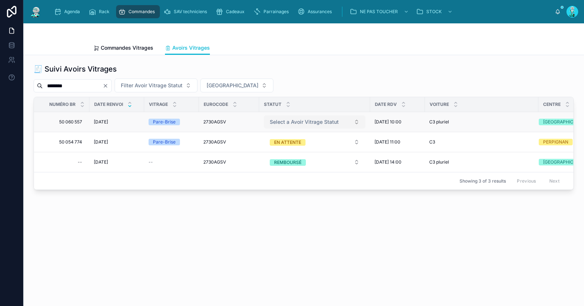
type input "********"
click at [281, 123] on span "Select a Avoir Vitrage Statut" at bounding box center [304, 121] width 69 height 7
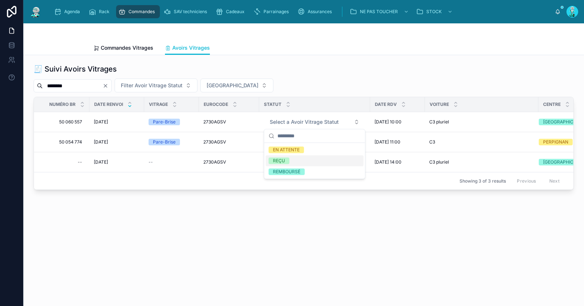
click at [271, 158] on span "REÇU" at bounding box center [279, 160] width 21 height 7
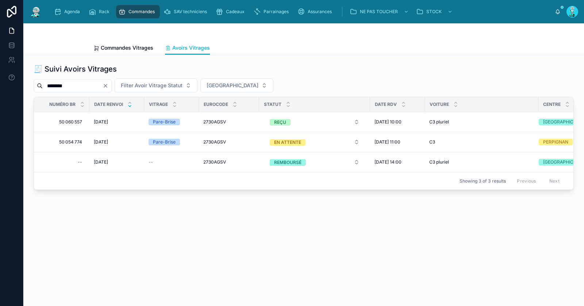
drag, startPoint x: 112, startPoint y: 85, endPoint x: 104, endPoint y: 84, distance: 7.7
click at [107, 85] on icon "Clear" at bounding box center [105, 85] width 3 height 3
click at [103, 84] on input "********" at bounding box center [73, 86] width 60 height 10
paste input "**********"
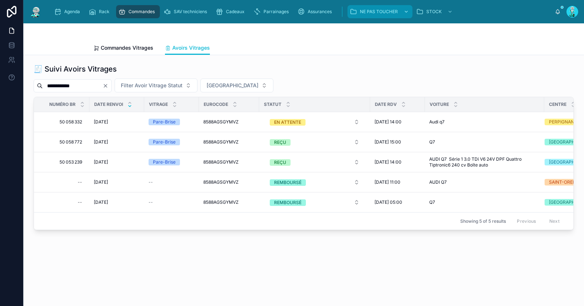
type input "**********"
click at [107, 86] on icon "Clear" at bounding box center [105, 85] width 3 height 3
click at [99, 86] on input "text" at bounding box center [73, 86] width 60 height 10
paste input "*******"
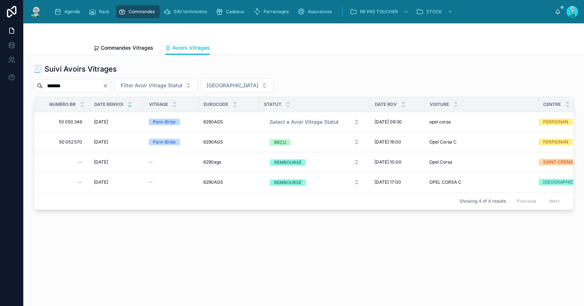
type input "*******"
click at [108, 85] on icon "Clear" at bounding box center [106, 86] width 6 height 6
paste input "**********"
click at [103, 86] on input "**********" at bounding box center [73, 86] width 60 height 10
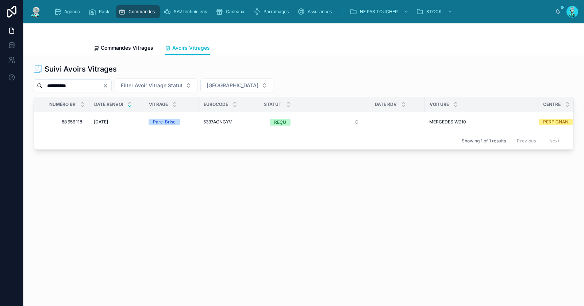
type input "**********"
click at [108, 87] on icon "Clear" at bounding box center [106, 86] width 6 height 6
paste input "*********"
click at [103, 86] on input "text" at bounding box center [73, 86] width 60 height 10
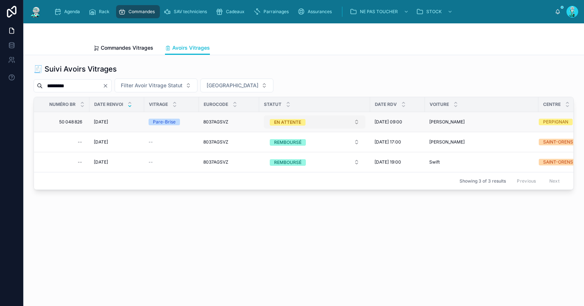
type input "*********"
click at [281, 120] on div "EN ATTENTE" at bounding box center [287, 122] width 27 height 7
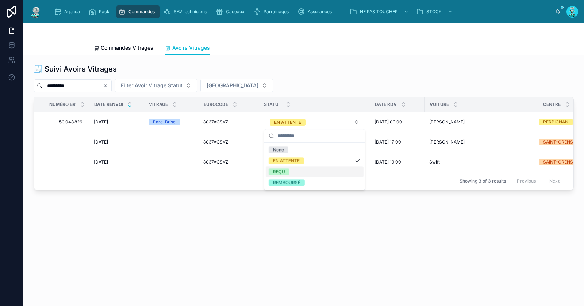
click at [277, 169] on div "REÇU" at bounding box center [279, 171] width 12 height 7
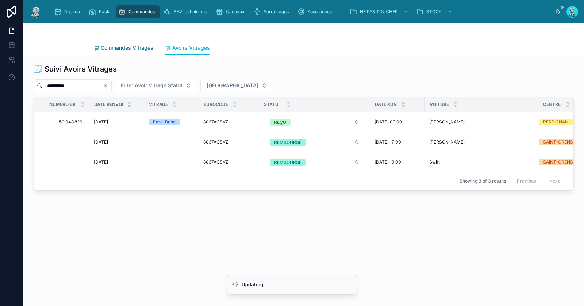
click at [115, 46] on span "Commandes Vitrages" at bounding box center [127, 47] width 53 height 7
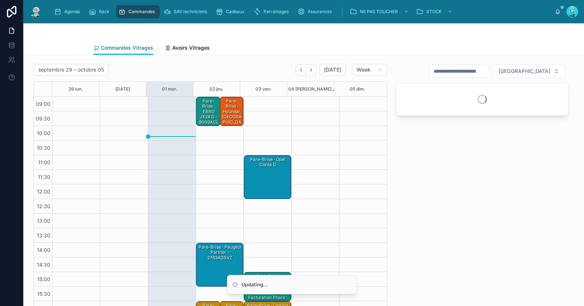
scroll to position [42, 0]
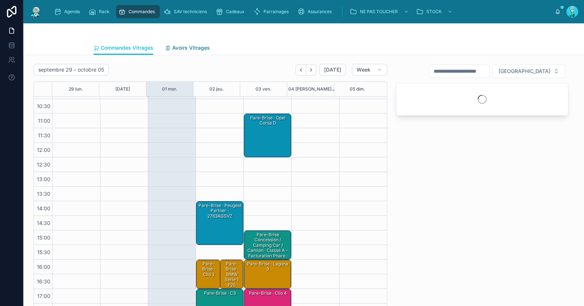
click at [167, 46] on icon at bounding box center [168, 48] width 6 height 6
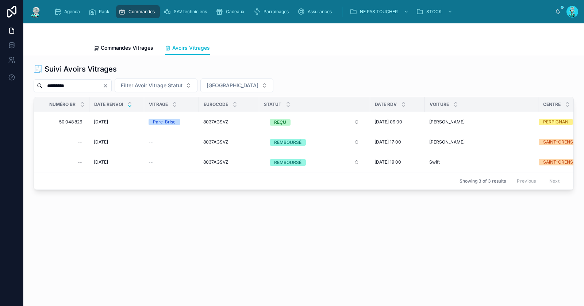
click at [108, 84] on icon "Clear" at bounding box center [106, 86] width 6 height 6
click at [103, 84] on input "*********" at bounding box center [73, 86] width 60 height 10
paste input "**********"
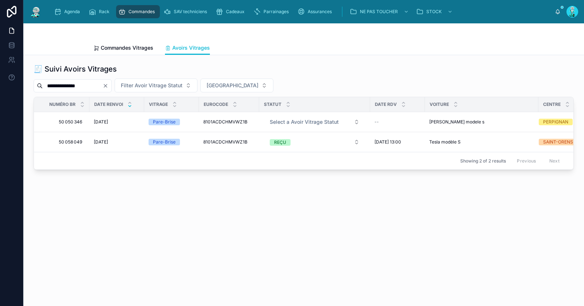
type input "**********"
click at [108, 85] on icon "Clear" at bounding box center [106, 86] width 6 height 6
click at [103, 86] on input "text" at bounding box center [73, 86] width 60 height 10
paste input "**********"
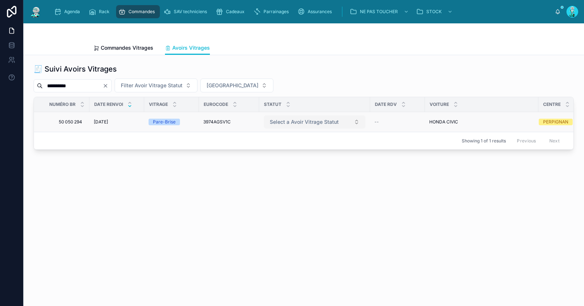
type input "**********"
click at [299, 120] on span "Select a Avoir Vitrage Statut" at bounding box center [304, 121] width 69 height 7
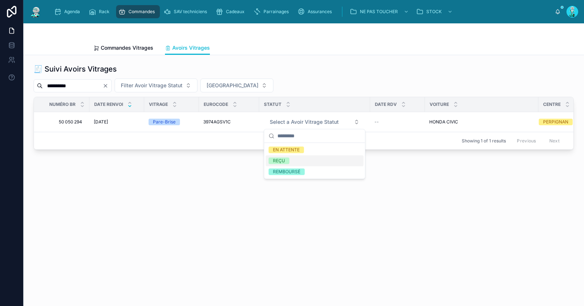
click at [306, 161] on div "REÇU" at bounding box center [315, 160] width 98 height 11
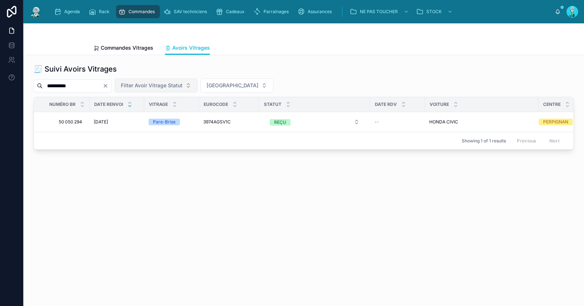
click at [111, 85] on button "Clear" at bounding box center [107, 86] width 9 height 6
click at [110, 84] on div "**********" at bounding box center [304, 85] width 540 height 14
click at [93, 82] on input "**********" at bounding box center [73, 86] width 60 height 10
paste input "**********"
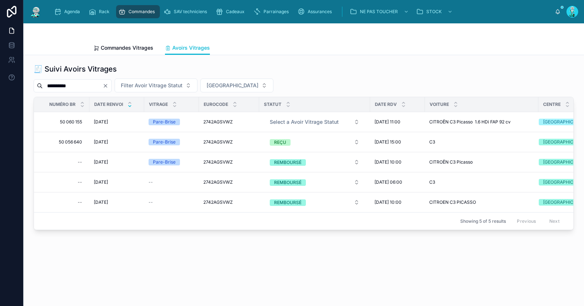
type input "**********"
drag, startPoint x: 113, startPoint y: 86, endPoint x: 103, endPoint y: 83, distance: 11.0
click at [108, 86] on icon "Clear" at bounding box center [106, 86] width 6 height 6
click at [93, 84] on input "**********" at bounding box center [73, 86] width 60 height 10
paste input "**********"
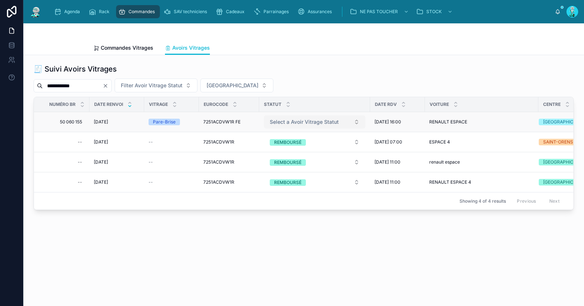
type input "**********"
click at [292, 122] on span "Select a Avoir Vitrage Statut" at bounding box center [304, 121] width 69 height 7
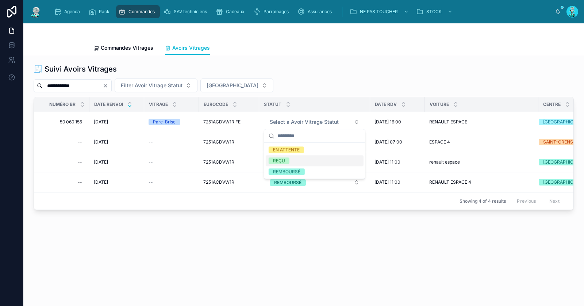
click at [286, 159] on span "REÇU" at bounding box center [279, 160] width 21 height 7
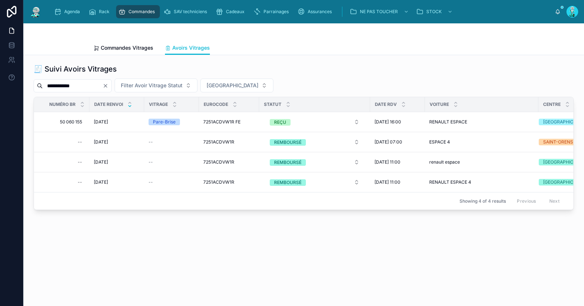
click at [108, 84] on icon "Clear" at bounding box center [106, 86] width 6 height 6
click at [95, 83] on input "text" at bounding box center [73, 86] width 60 height 10
paste input "**********"
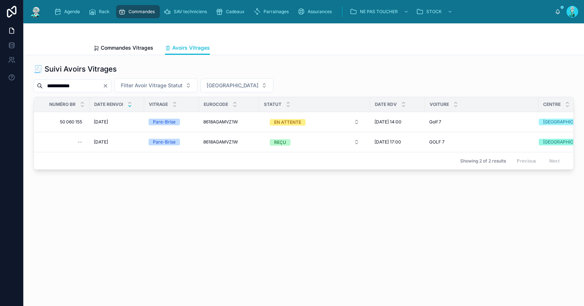
type input "**********"
click at [108, 86] on icon "Clear" at bounding box center [106, 86] width 6 height 6
click at [96, 87] on input "text" at bounding box center [73, 86] width 60 height 10
paste input "**********"
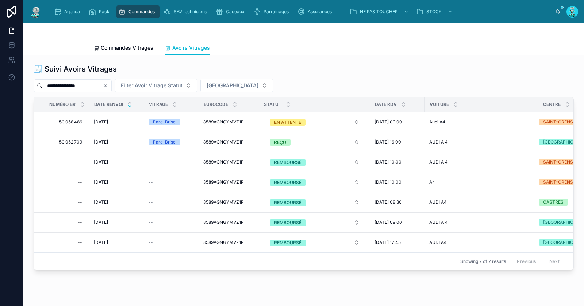
type input "**********"
click at [285, 120] on div "EN ATTENTE" at bounding box center [287, 122] width 27 height 7
click at [282, 169] on div "REÇU" at bounding box center [279, 171] width 12 height 7
click at [107, 86] on icon "Clear" at bounding box center [105, 85] width 3 height 3
click at [102, 88] on input "text" at bounding box center [73, 86] width 60 height 10
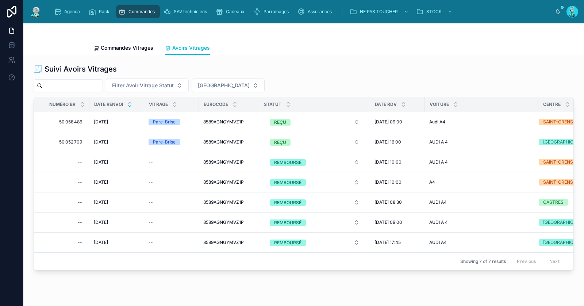
paste input "**********"
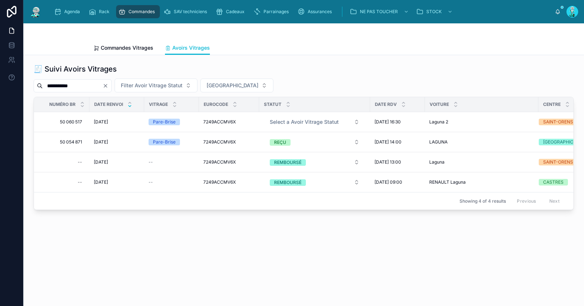
type input "**********"
click at [305, 119] on span "Select a Avoir Vitrage Statut" at bounding box center [304, 121] width 69 height 7
click at [303, 146] on div "EN ATTENTE" at bounding box center [315, 149] width 98 height 11
click at [108, 84] on icon "Clear" at bounding box center [106, 86] width 6 height 6
click at [97, 88] on input "text" at bounding box center [73, 86] width 60 height 10
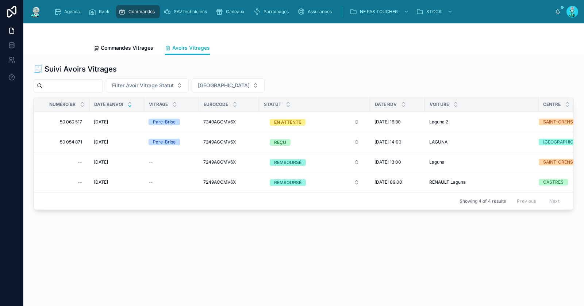
paste input "**********"
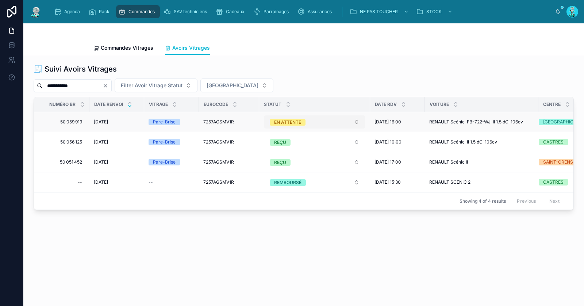
type input "**********"
click at [296, 119] on div "EN ATTENTE" at bounding box center [287, 122] width 27 height 7
click at [297, 169] on div "REÇU" at bounding box center [315, 171] width 98 height 11
click at [108, 85] on icon "Clear" at bounding box center [106, 86] width 6 height 6
click at [101, 84] on input "text" at bounding box center [73, 86] width 60 height 10
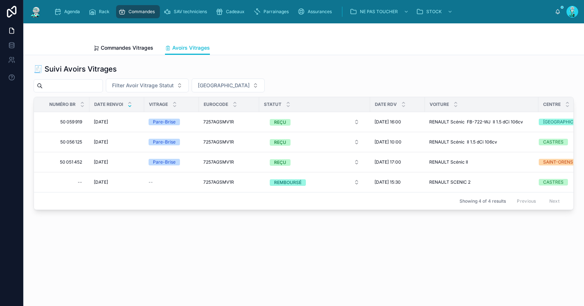
paste input "**********"
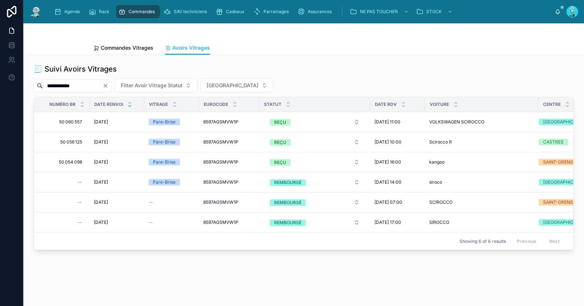
type input "**********"
click at [308, 56] on div "**********" at bounding box center [303, 177] width 560 height 244
